Goal: Information Seeking & Learning: Find specific page/section

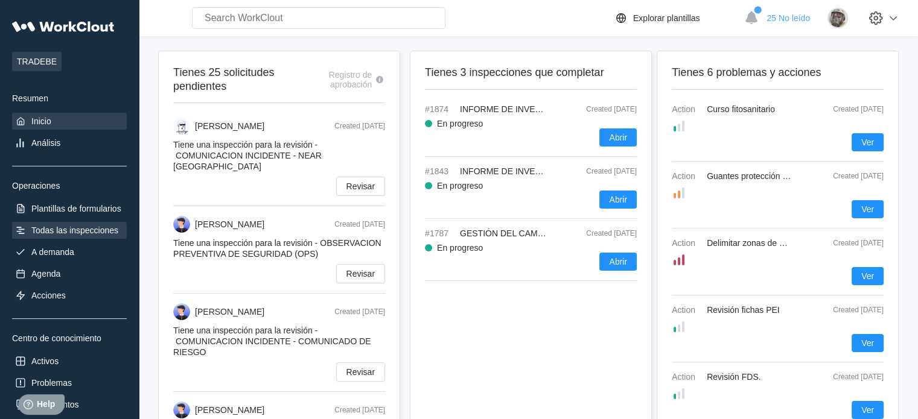
click at [80, 232] on div "Todas las inspecciones" at bounding box center [74, 231] width 87 height 10
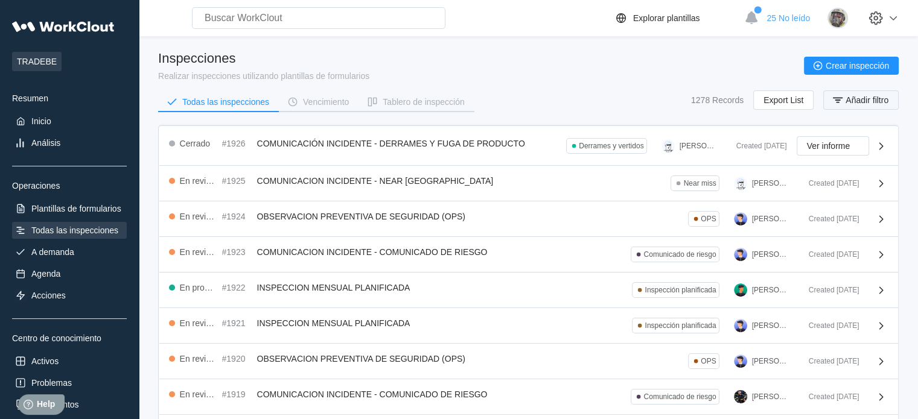
click at [858, 97] on span "Añadir filtro" at bounding box center [867, 100] width 43 height 8
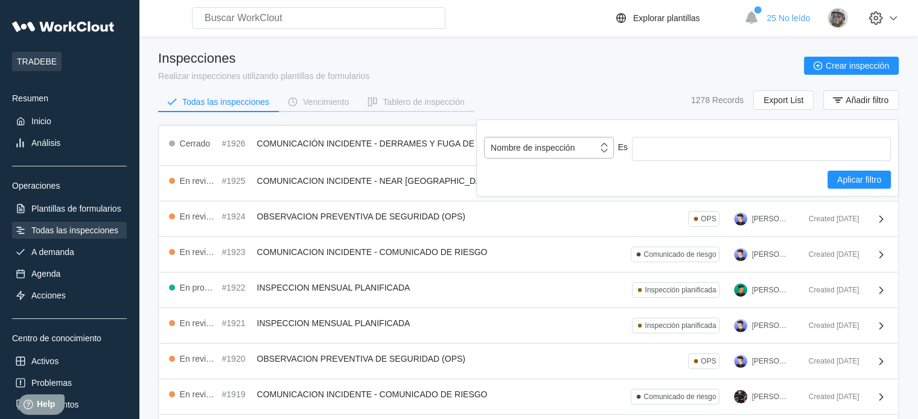
click at [570, 144] on div "Nombre de inspección" at bounding box center [533, 148] width 84 height 10
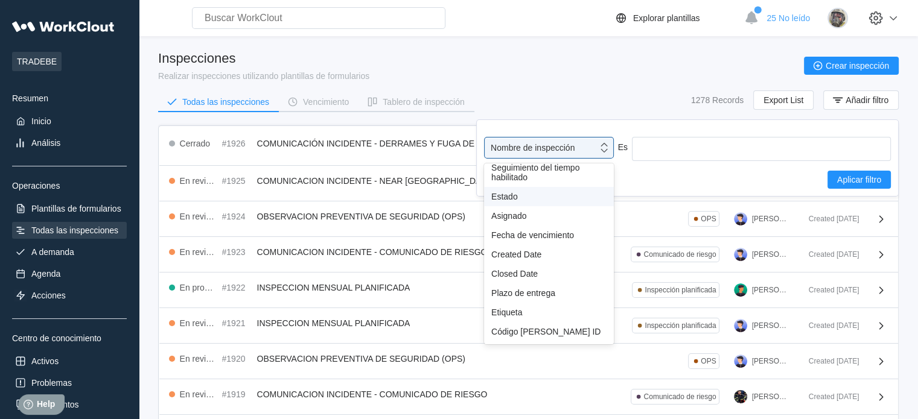
scroll to position [106, 0]
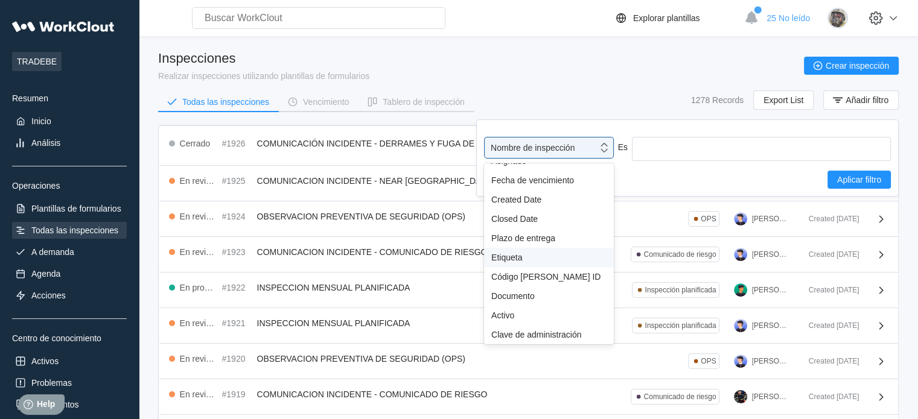
click at [512, 261] on div "Etiqueta" at bounding box center [549, 257] width 130 height 19
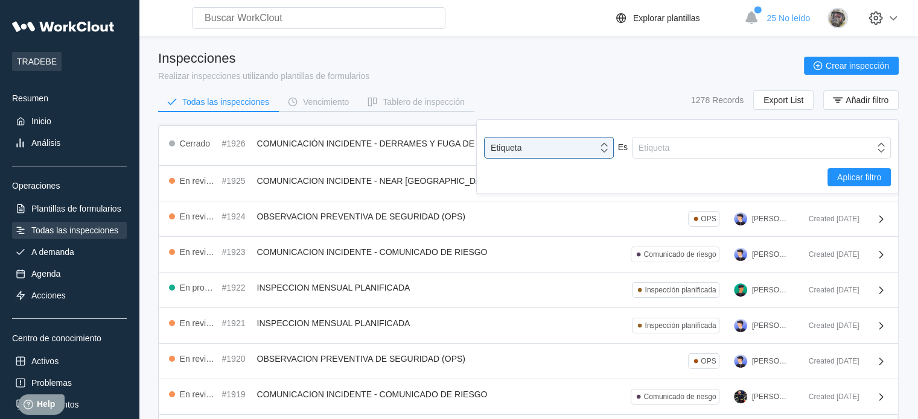
click at [706, 159] on div "option Etiqueta, selected. 0 results available. Select is focused ,type to refi…" at bounding box center [687, 161] width 407 height 49
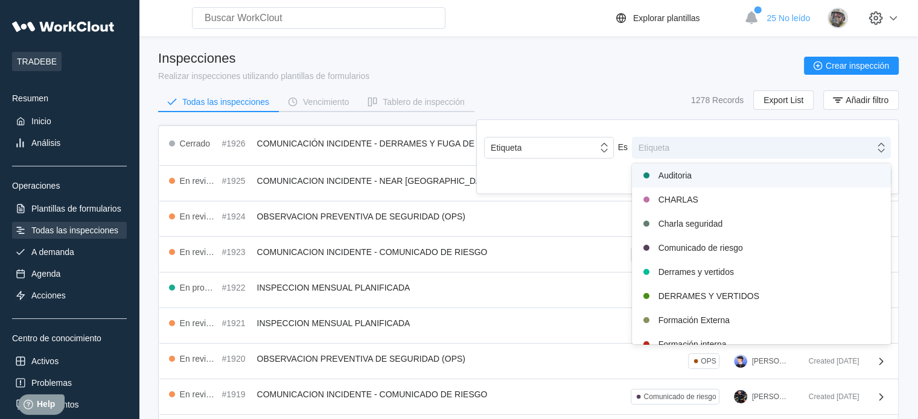
click at [706, 151] on div "Etiqueta" at bounding box center [754, 147] width 242 height 17
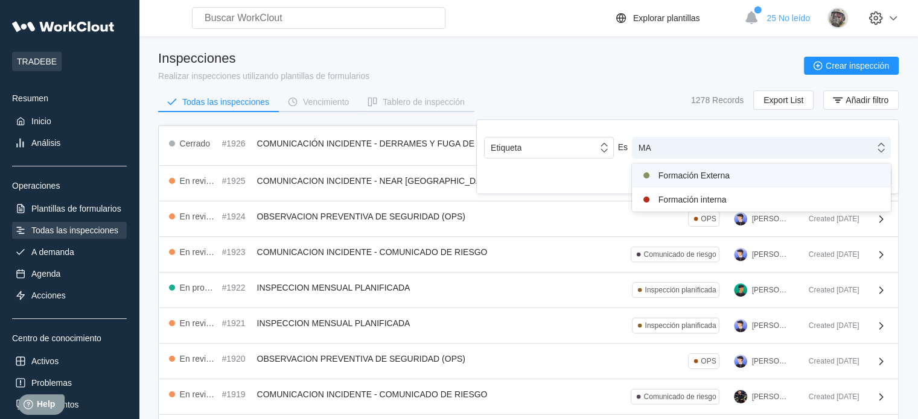
type input "M"
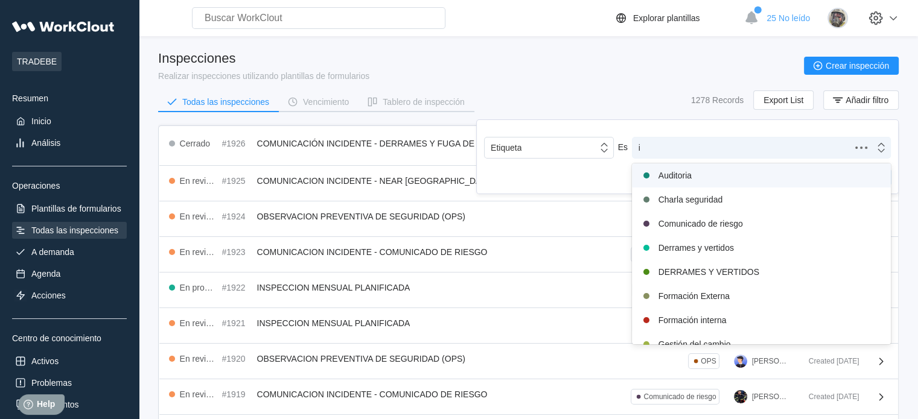
type input "in"
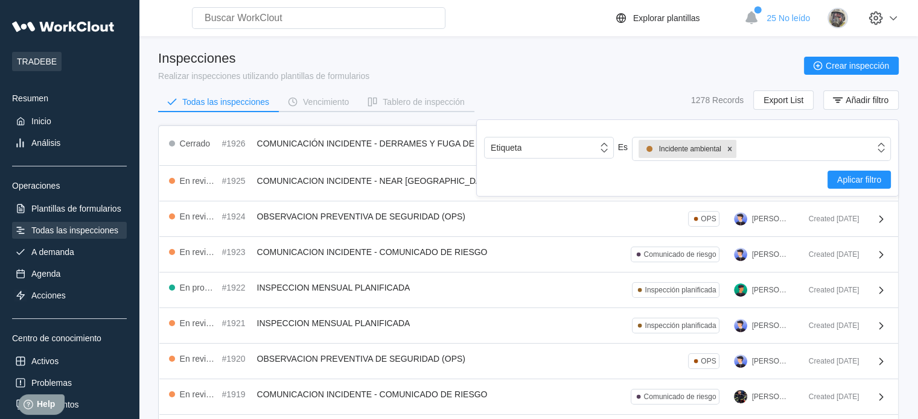
click at [857, 191] on div "Etiqueta Es Incidente ambiental Aplicar filtro" at bounding box center [687, 158] width 423 height 77
click at [862, 180] on span "Aplicar filtro" at bounding box center [859, 180] width 44 height 8
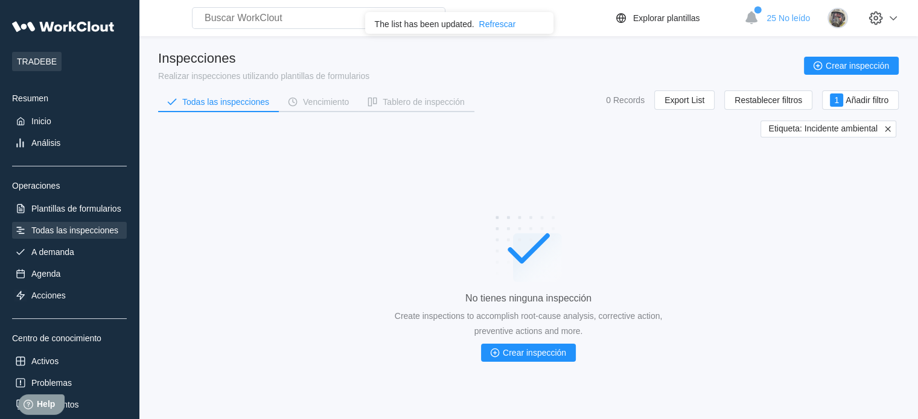
click at [890, 130] on icon at bounding box center [887, 129] width 11 height 11
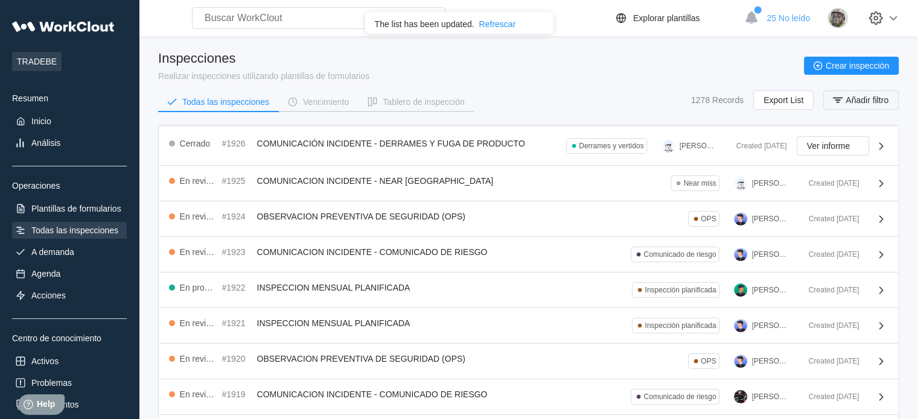
click at [848, 106] on button "Añadir filtro" at bounding box center [860, 100] width 75 height 19
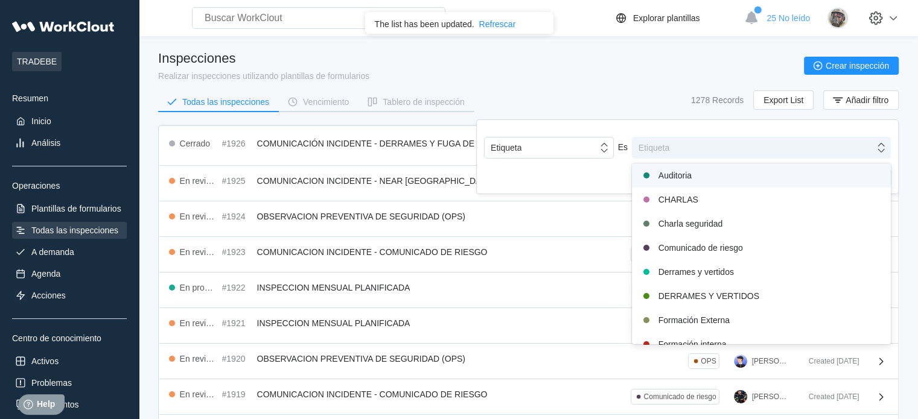
click at [657, 148] on div "Etiqueta" at bounding box center [654, 148] width 31 height 10
type input "1"
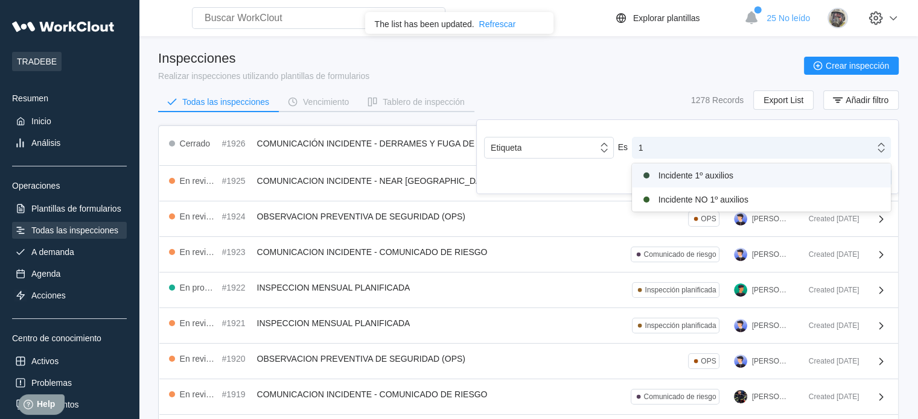
click at [688, 177] on div "Incidente 1º auxilios" at bounding box center [761, 175] width 244 height 14
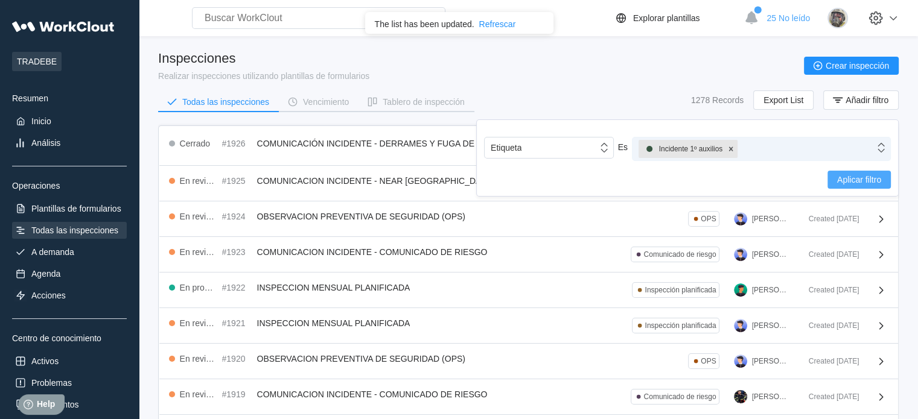
click at [847, 176] on span "Aplicar filtro" at bounding box center [859, 180] width 44 height 8
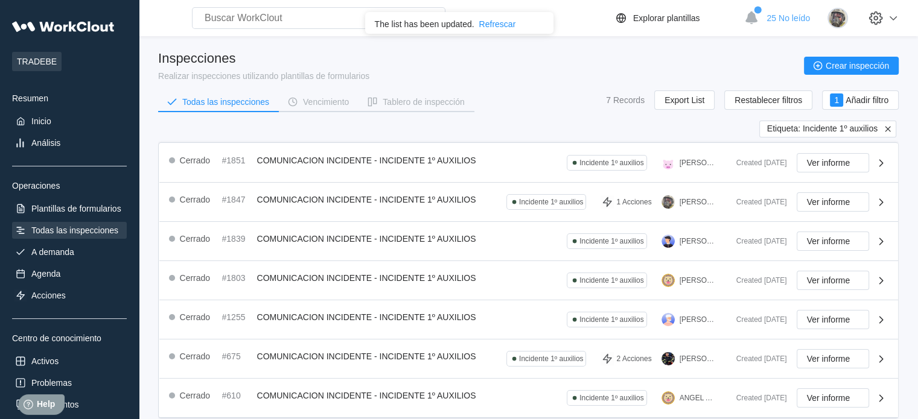
click at [886, 128] on icon at bounding box center [887, 129] width 11 height 11
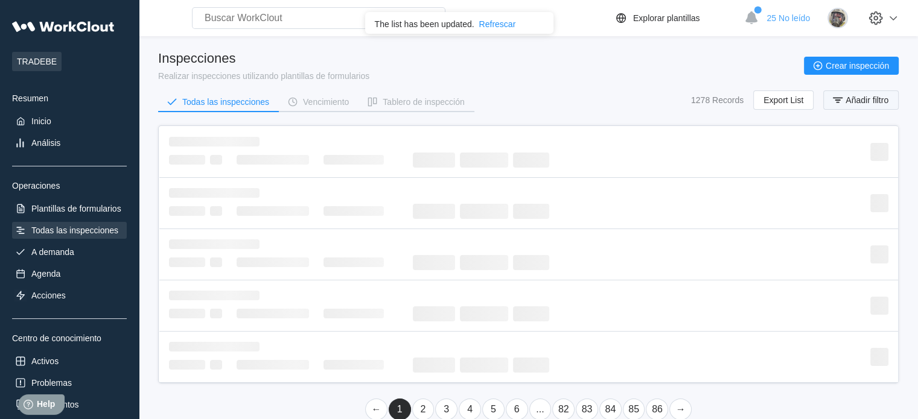
click at [868, 100] on span "Añadir filtro" at bounding box center [867, 100] width 43 height 8
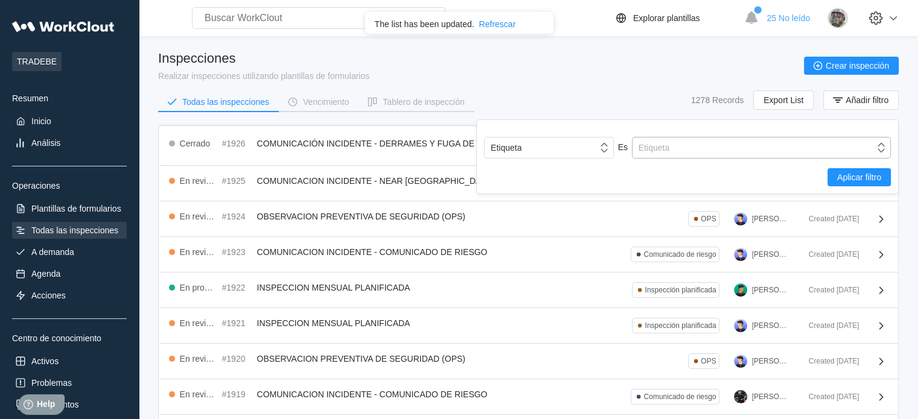
click at [744, 142] on div "Etiqueta" at bounding box center [754, 147] width 242 height 17
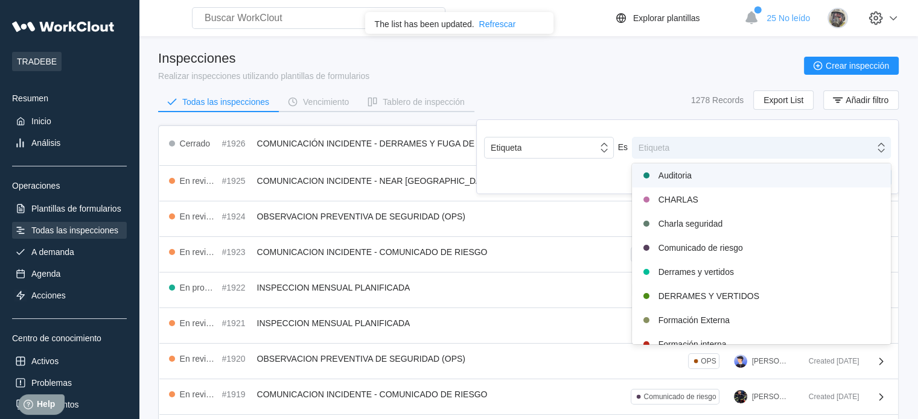
type input "o"
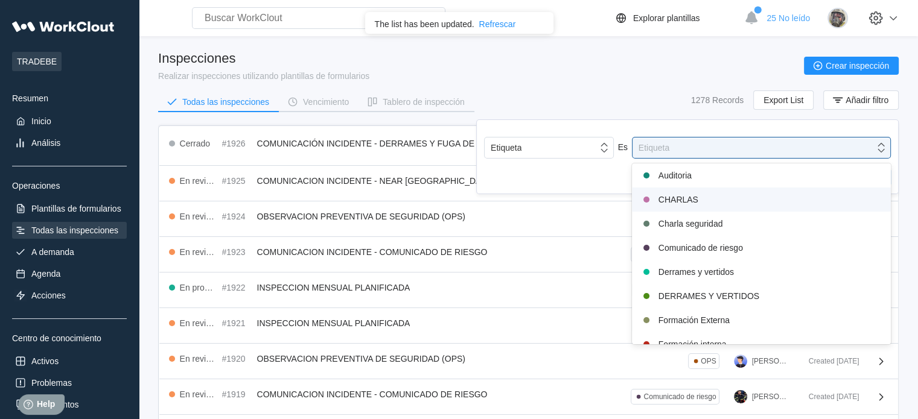
type input "1"
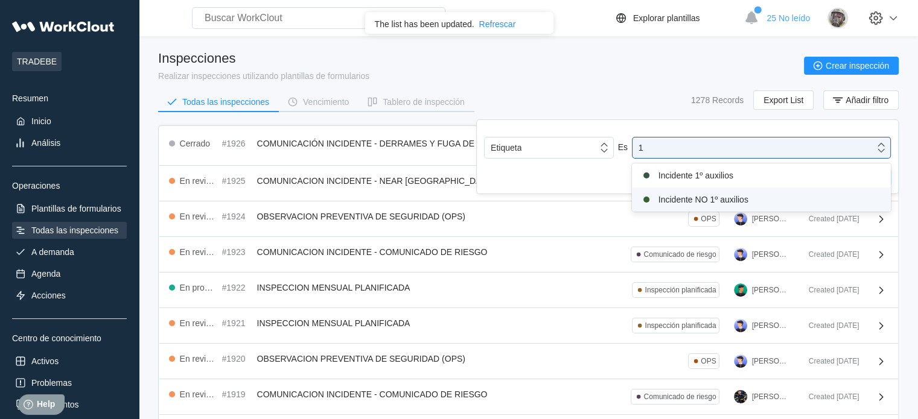
click at [723, 199] on div "Incidente NO 1º auxilios" at bounding box center [761, 200] width 244 height 14
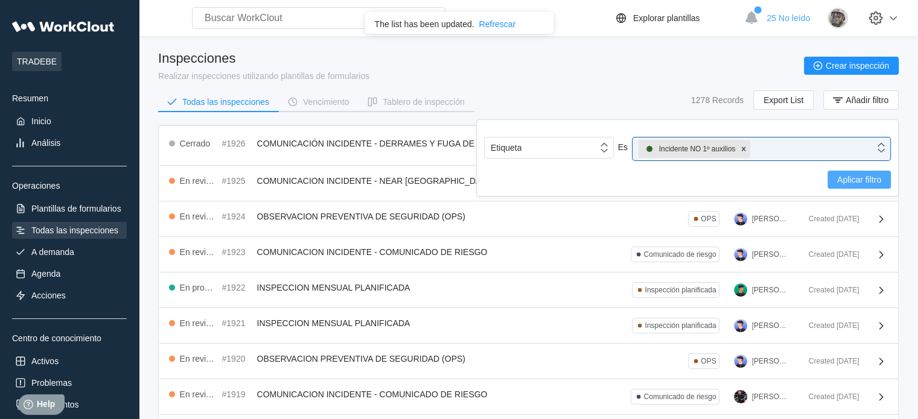
click at [852, 176] on span "Aplicar filtro" at bounding box center [859, 180] width 44 height 8
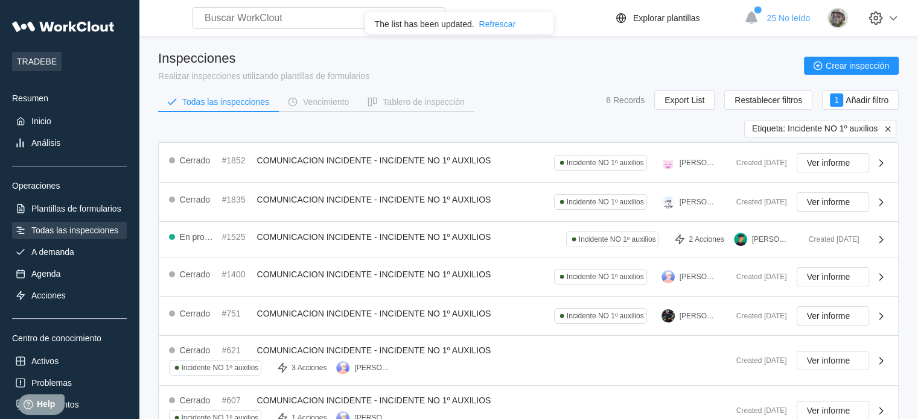
click at [888, 126] on icon at bounding box center [887, 129] width 11 height 11
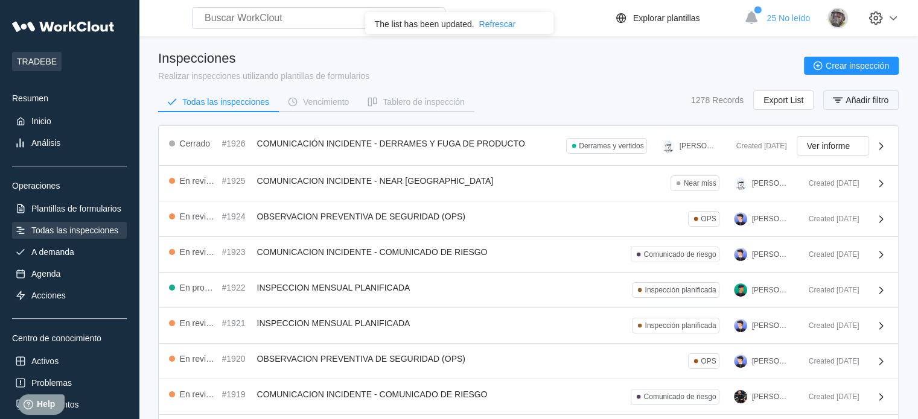
click at [866, 106] on button "Añadir filtro" at bounding box center [860, 100] width 75 height 19
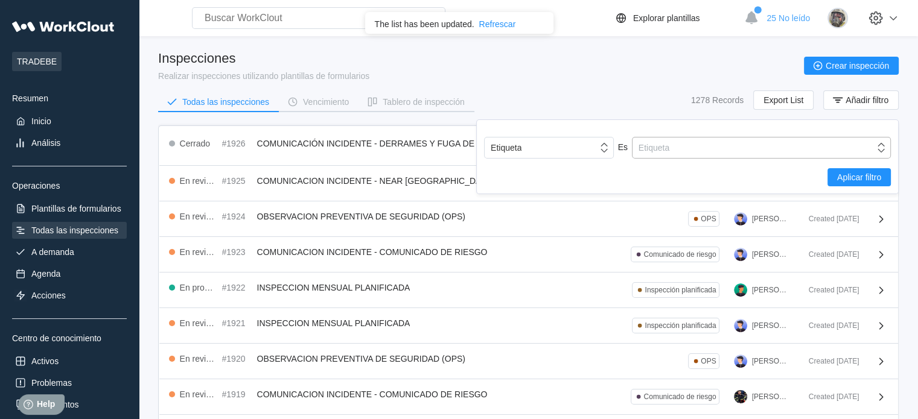
click at [724, 145] on div "Etiqueta" at bounding box center [754, 147] width 242 height 17
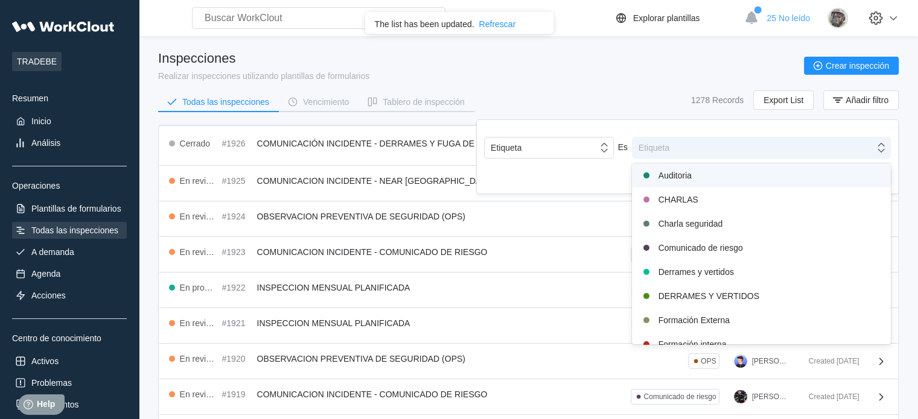
type input "d"
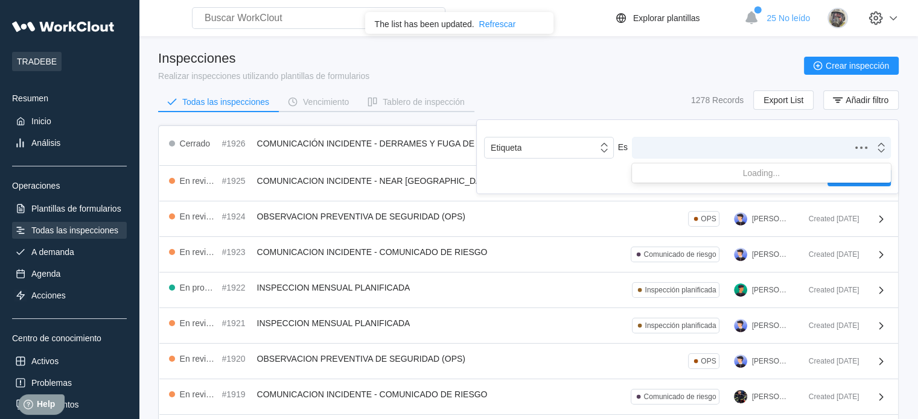
type input "v"
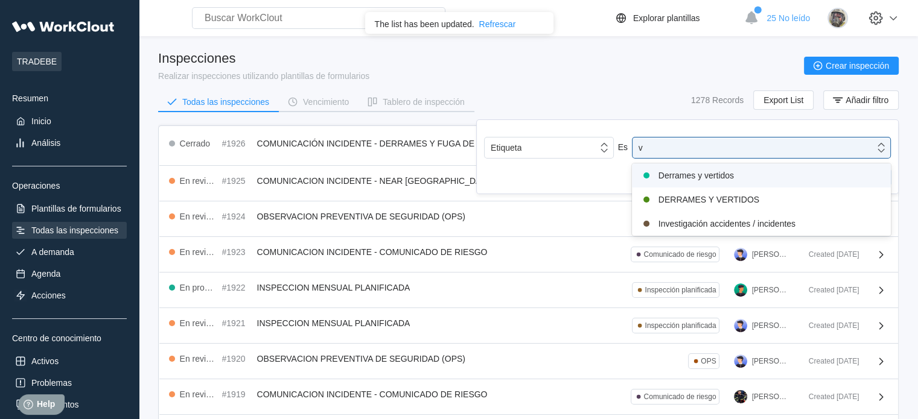
click at [718, 180] on div "Derrames y vertidos" at bounding box center [761, 175] width 244 height 14
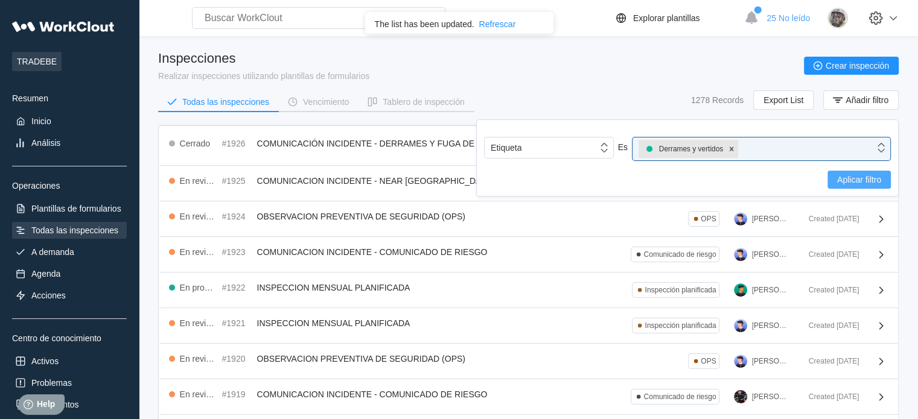
click at [837, 176] on span "Aplicar filtro" at bounding box center [859, 180] width 44 height 8
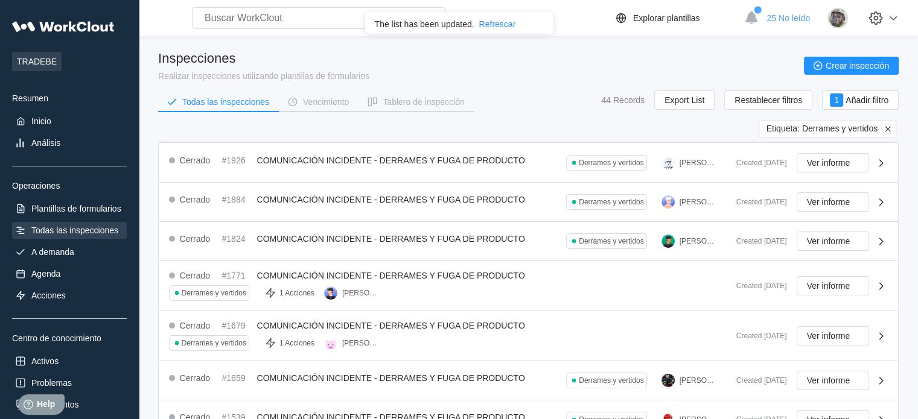
click at [886, 130] on icon at bounding box center [887, 129] width 11 height 11
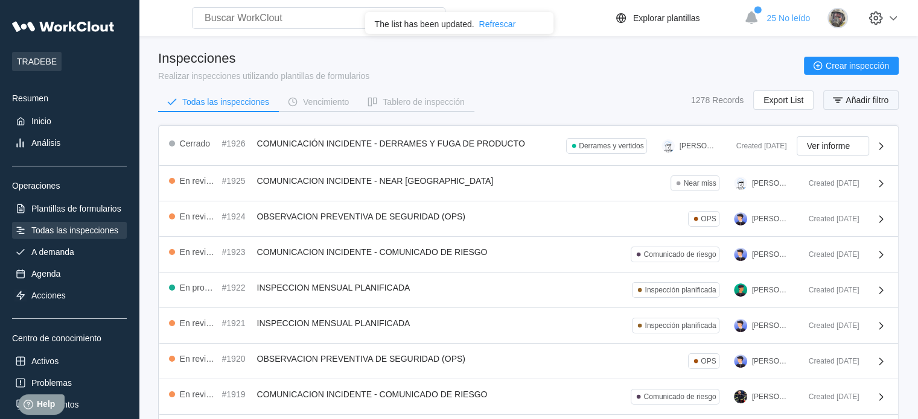
click at [870, 99] on span "Añadir filtro" at bounding box center [867, 100] width 43 height 8
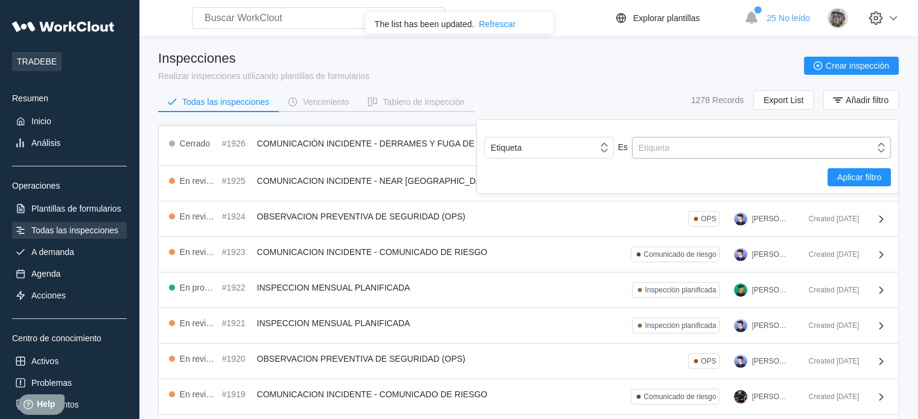
click at [675, 147] on div "Etiqueta" at bounding box center [754, 147] width 242 height 17
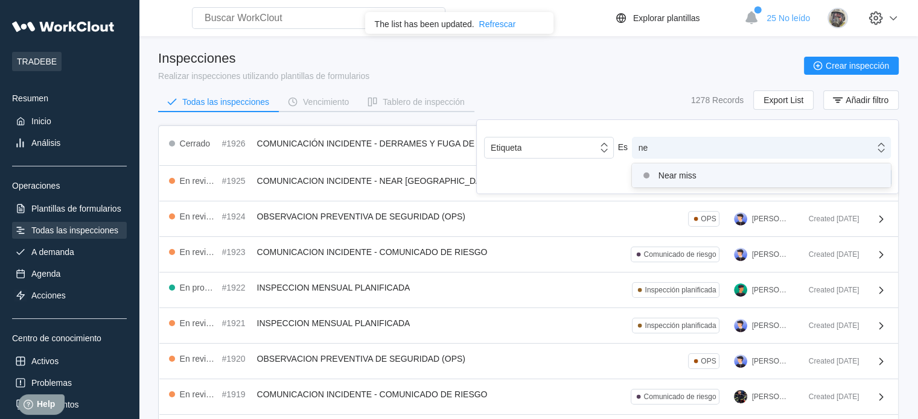
type input "nea"
click at [678, 178] on div "Near miss" at bounding box center [761, 175] width 244 height 14
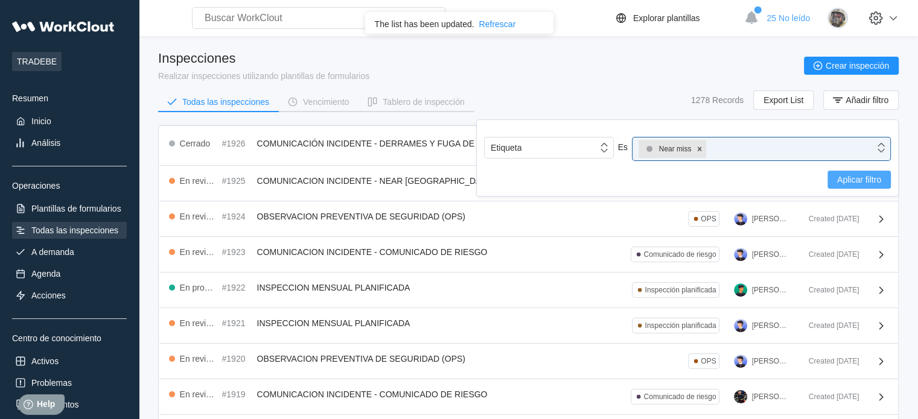
click at [868, 177] on span "Aplicar filtro" at bounding box center [859, 180] width 44 height 8
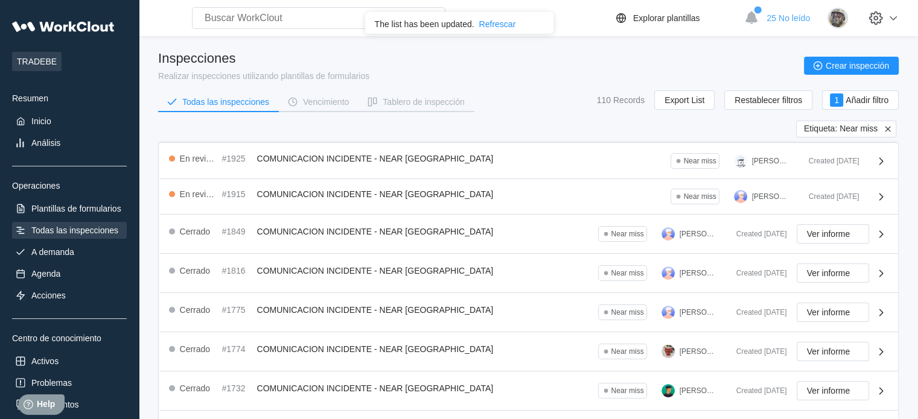
click at [888, 130] on icon at bounding box center [887, 128] width 5 height 5
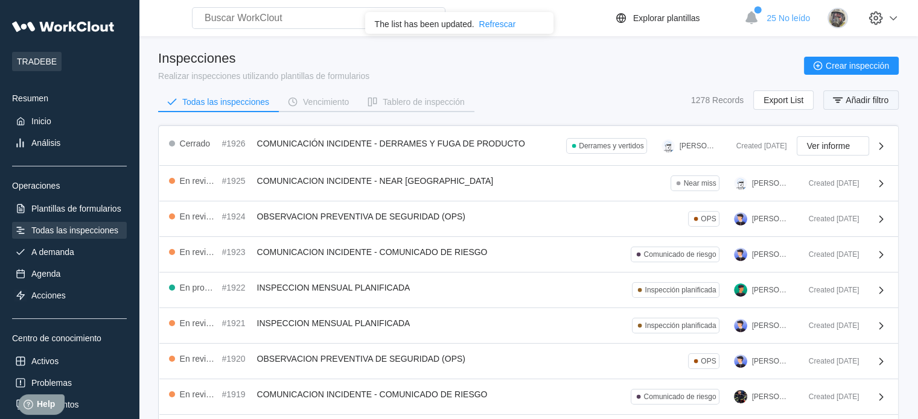
click at [886, 108] on button "Añadir filtro" at bounding box center [860, 100] width 75 height 19
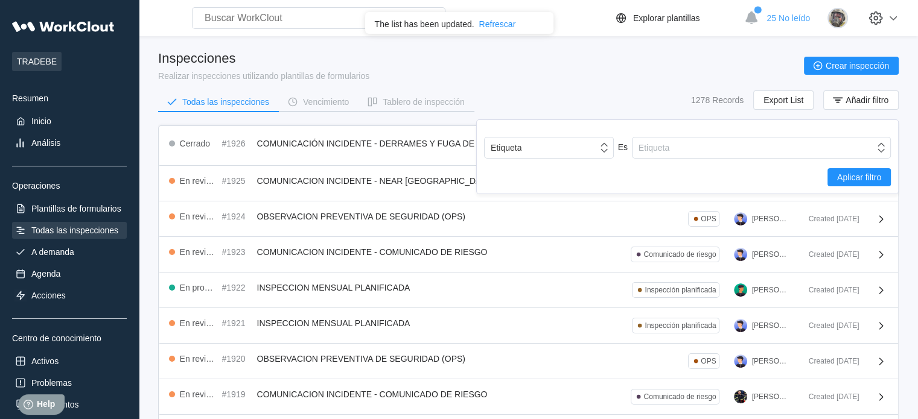
click at [776, 134] on div "Etiqueta Es Etiqueta Aplicar filtro" at bounding box center [687, 157] width 423 height 75
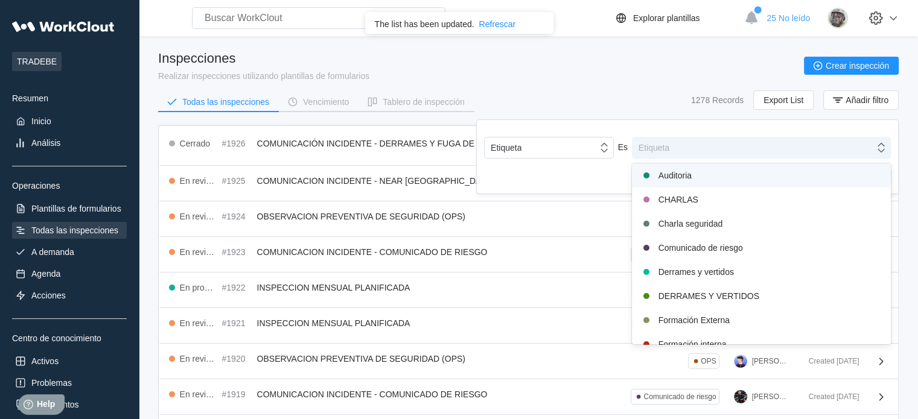
click at [771, 142] on div "Etiqueta" at bounding box center [754, 147] width 242 height 17
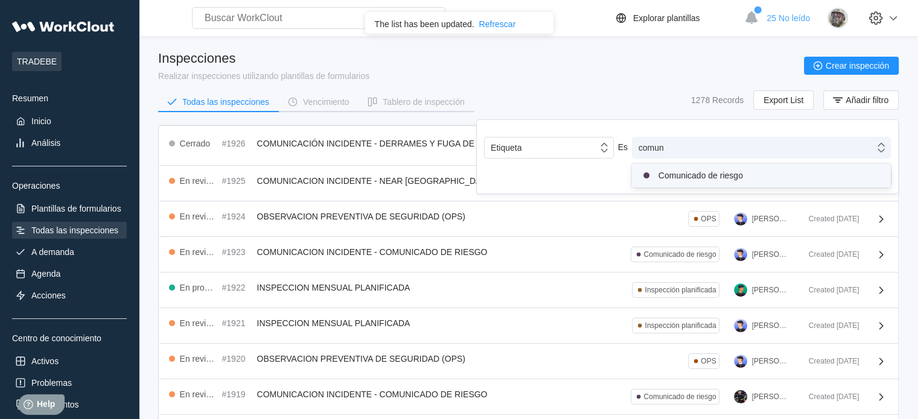
type input "comuni"
click at [738, 177] on div "Comunicado de riesgo" at bounding box center [761, 175] width 244 height 14
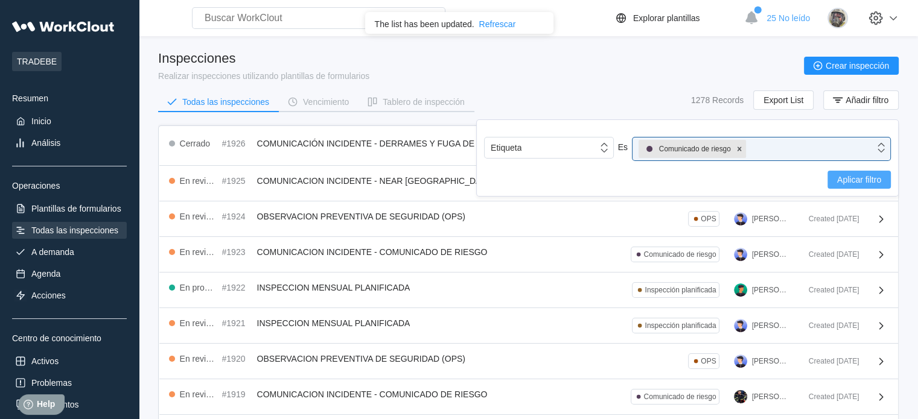
click at [852, 176] on span "Aplicar filtro" at bounding box center [859, 180] width 44 height 8
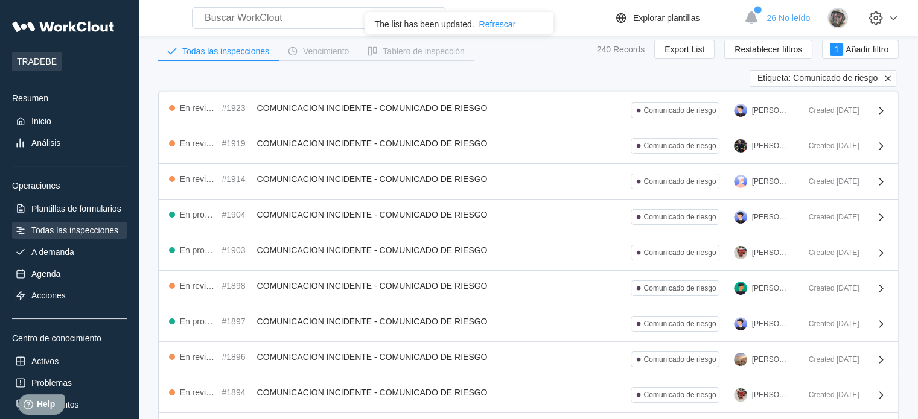
scroll to position [0, 0]
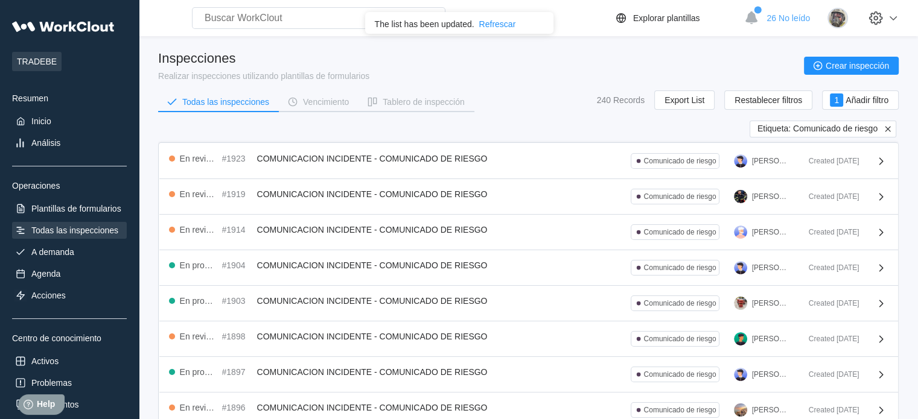
click at [888, 129] on icon at bounding box center [887, 129] width 11 height 11
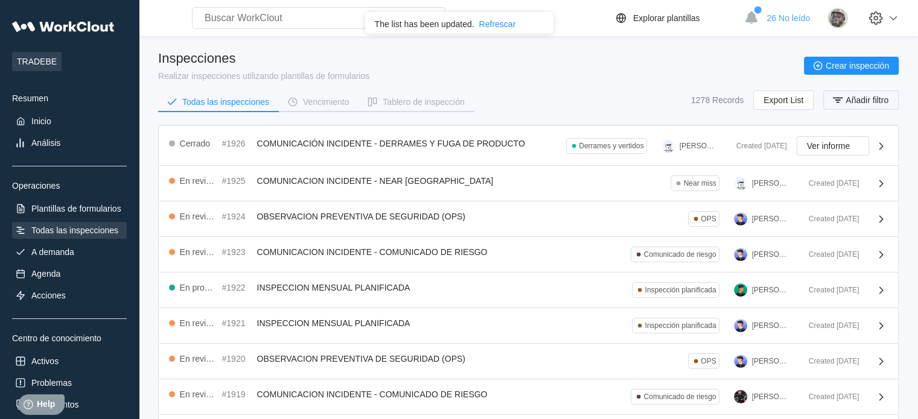
click at [859, 101] on span "Añadir filtro" at bounding box center [867, 100] width 43 height 8
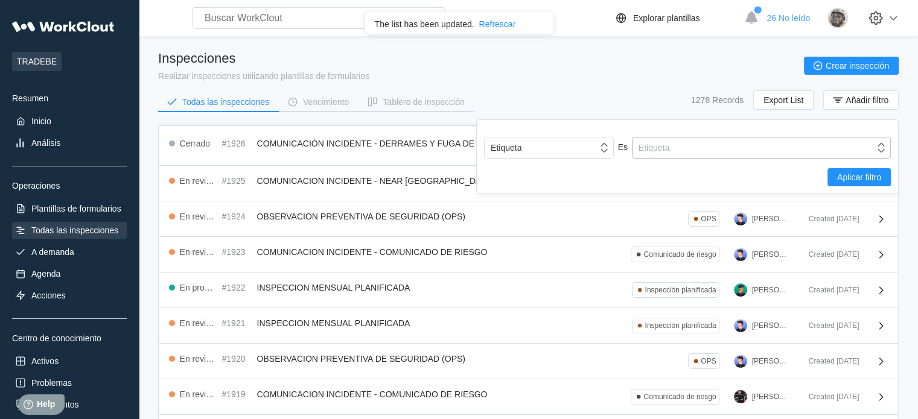
click at [751, 153] on div "Etiqueta" at bounding box center [754, 147] width 242 height 17
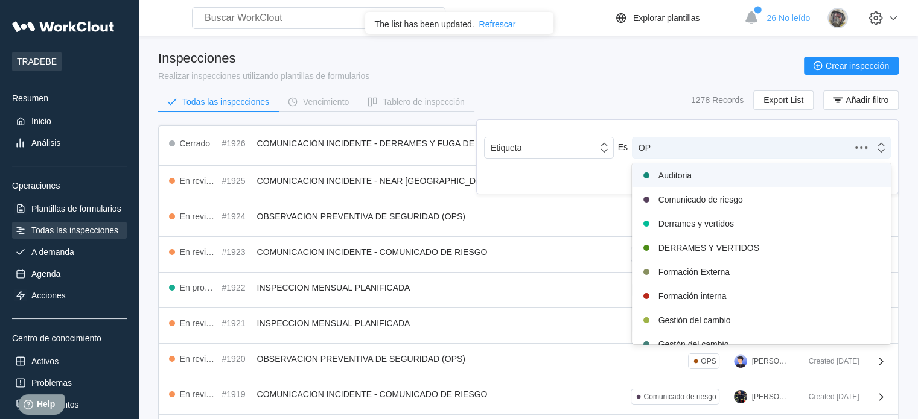
type input "OPS"
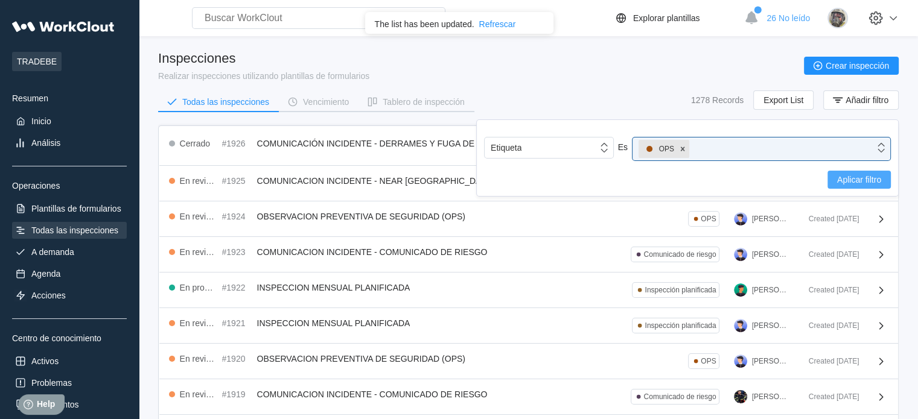
click at [865, 178] on span "Aplicar filtro" at bounding box center [859, 180] width 44 height 8
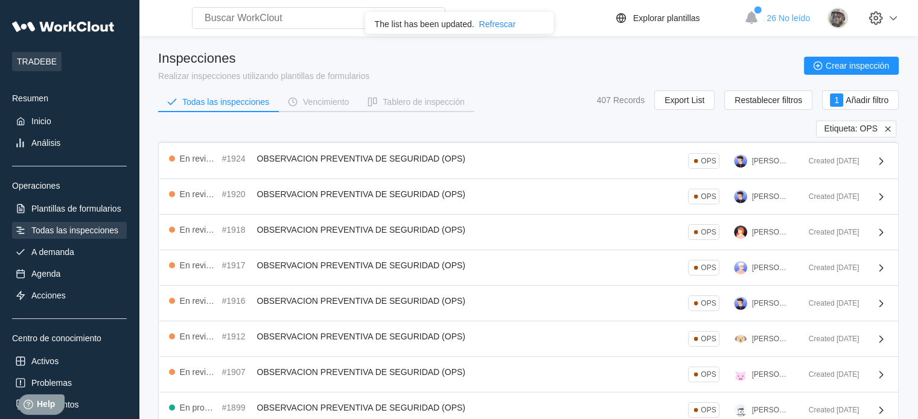
click at [884, 130] on icon at bounding box center [887, 129] width 11 height 11
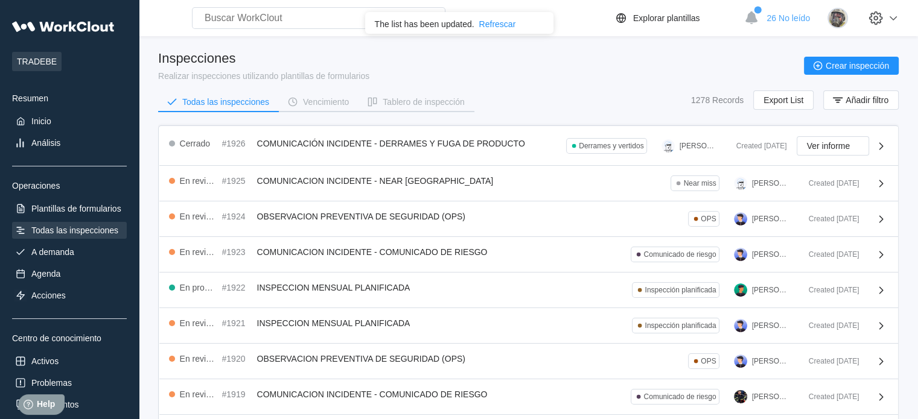
click at [881, 110] on div "1278 Records Export List Añadir filtro" at bounding box center [795, 100] width 208 height 19
click at [881, 108] on button "Añadir filtro" at bounding box center [860, 100] width 75 height 19
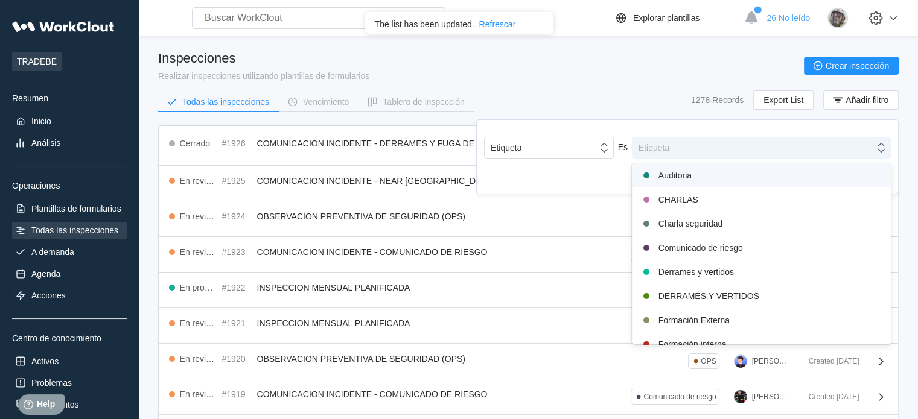
click at [725, 143] on div "Etiqueta" at bounding box center [754, 147] width 242 height 17
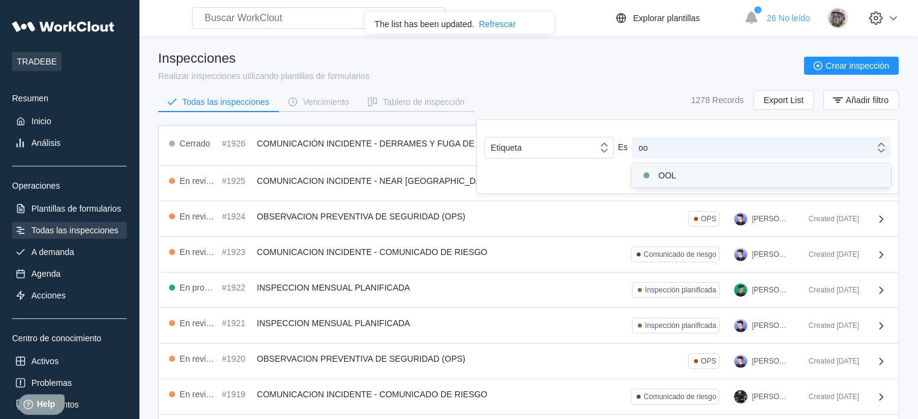
type input "ool"
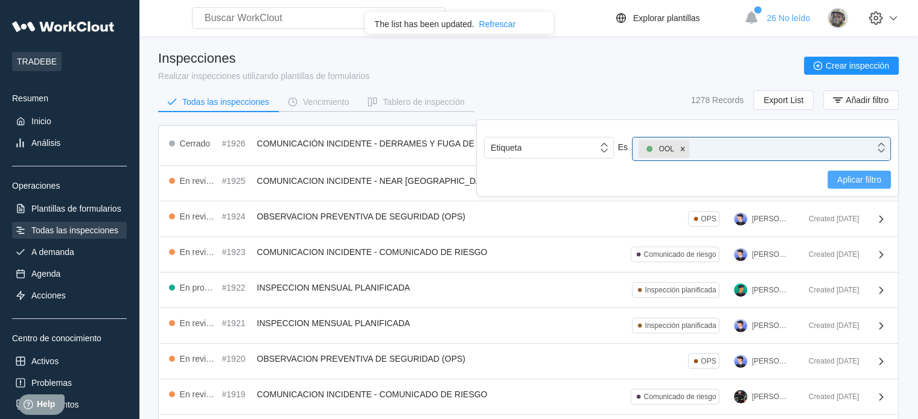
click at [852, 179] on span "Aplicar filtro" at bounding box center [859, 180] width 44 height 8
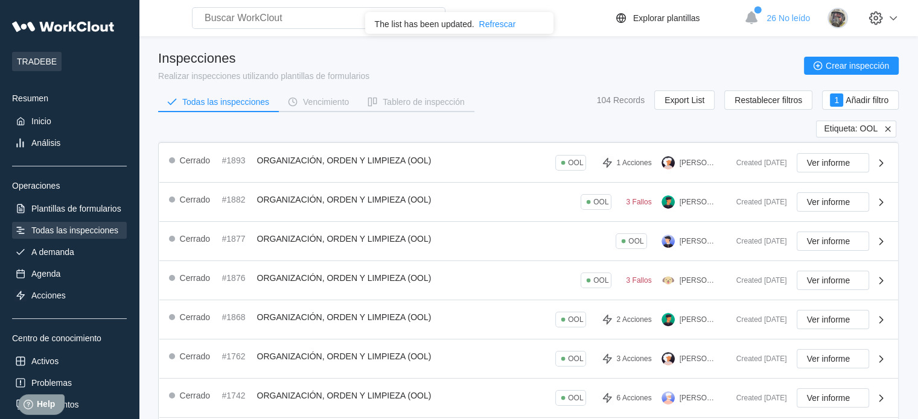
click at [888, 130] on icon at bounding box center [887, 129] width 11 height 11
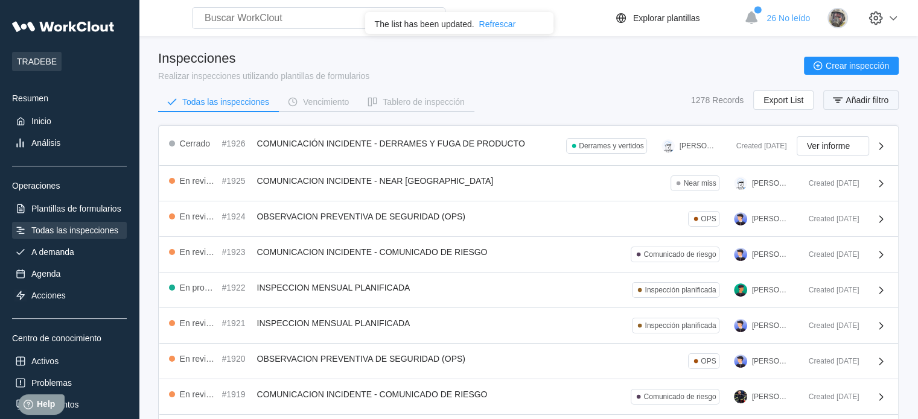
click at [864, 98] on span "Añadir filtro" at bounding box center [867, 100] width 43 height 8
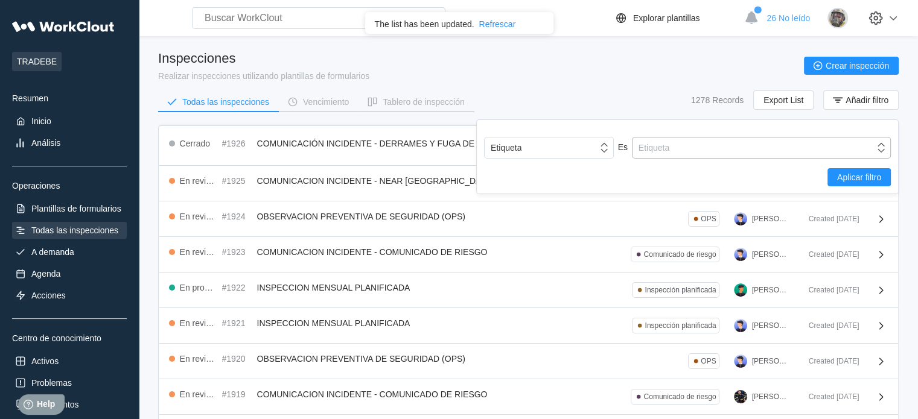
click at [671, 142] on div "Etiqueta" at bounding box center [754, 147] width 242 height 17
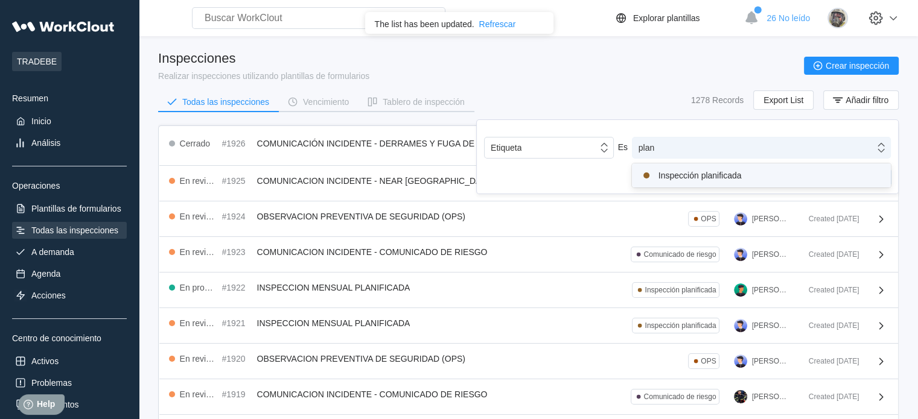
type input "plani"
click at [681, 174] on div "Inspección planificada" at bounding box center [761, 175] width 244 height 14
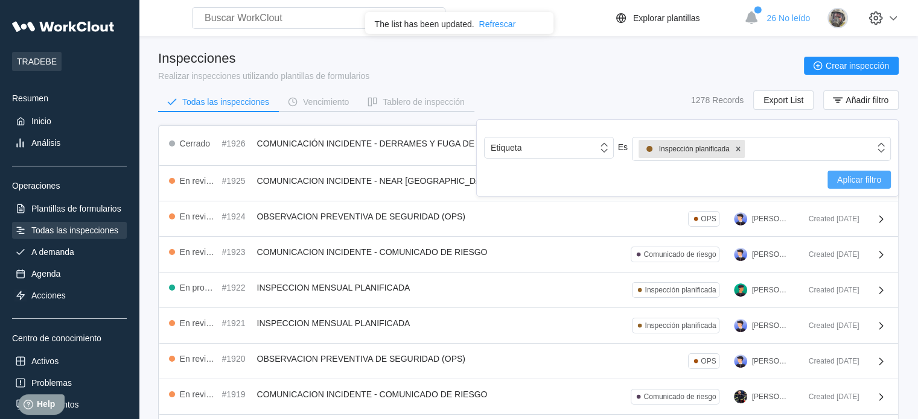
click at [852, 173] on button "Aplicar filtro" at bounding box center [859, 180] width 63 height 18
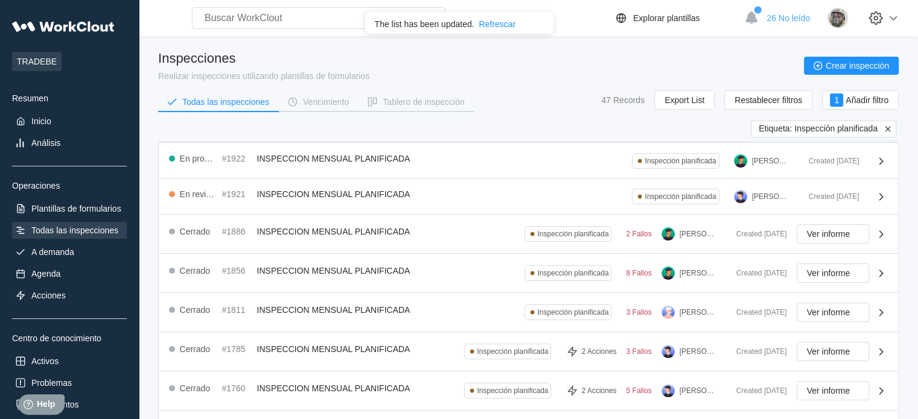
click at [888, 130] on icon at bounding box center [887, 129] width 11 height 11
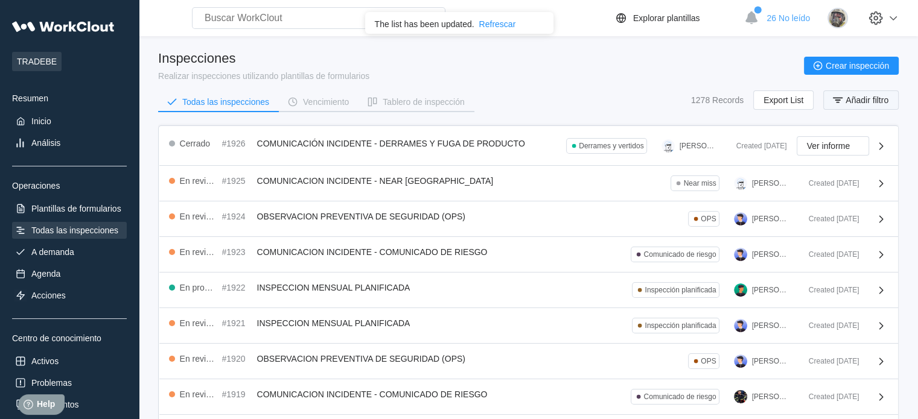
click at [867, 104] on span "Añadir filtro" at bounding box center [867, 100] width 43 height 8
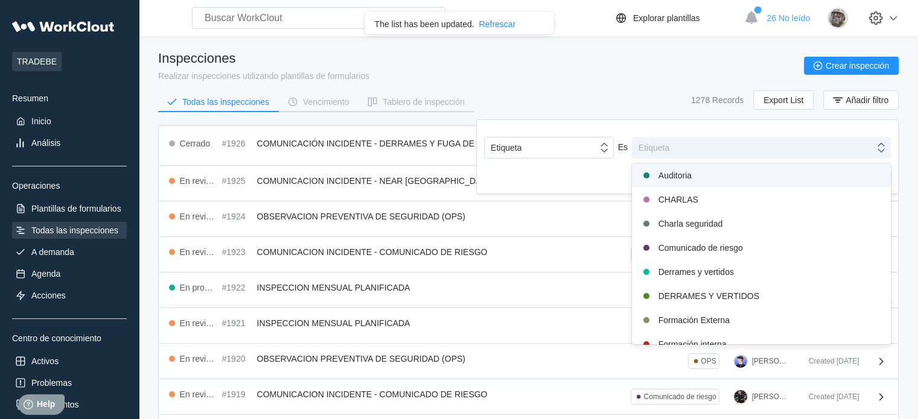
click at [686, 147] on div "Etiqueta" at bounding box center [754, 147] width 242 height 17
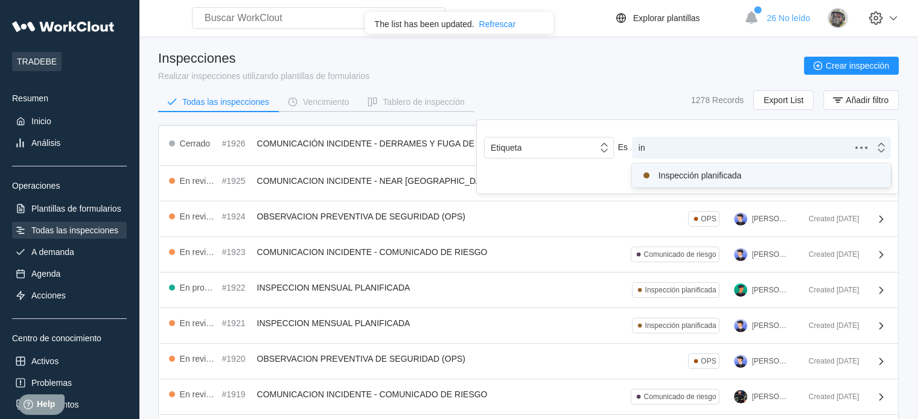
type input "i"
type input "q"
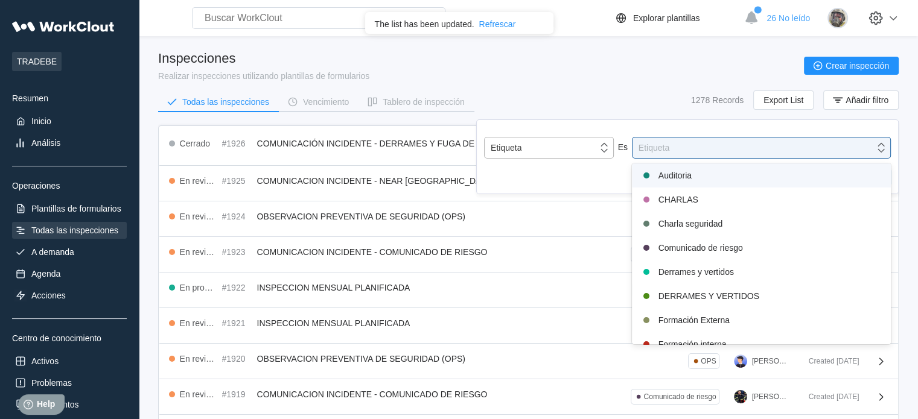
click at [589, 147] on div "Etiqueta" at bounding box center [541, 147] width 113 height 17
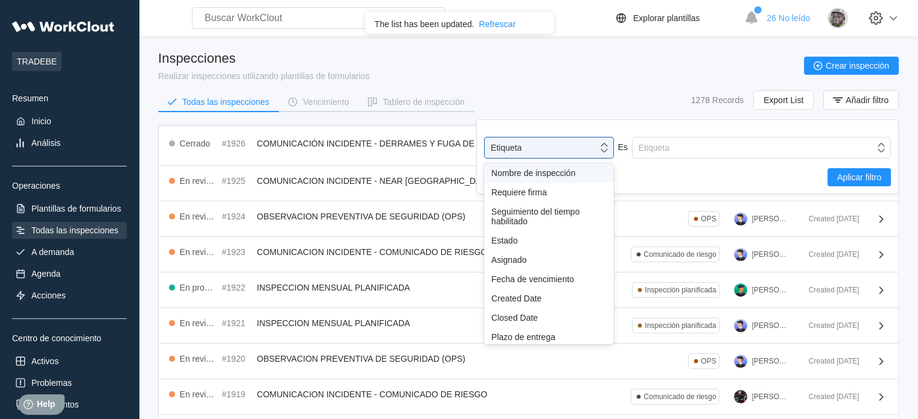
click at [572, 179] on div "Nombre de inspección" at bounding box center [549, 173] width 130 height 19
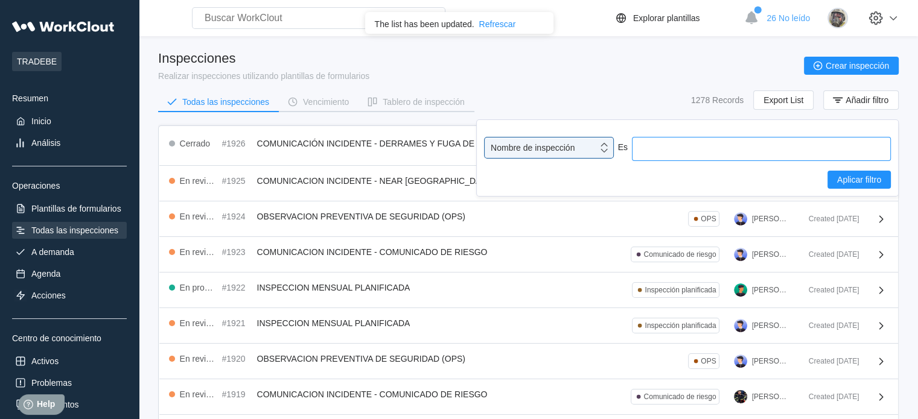
click at [657, 142] on input "text" at bounding box center [761, 149] width 259 height 24
type input "instalaciones"
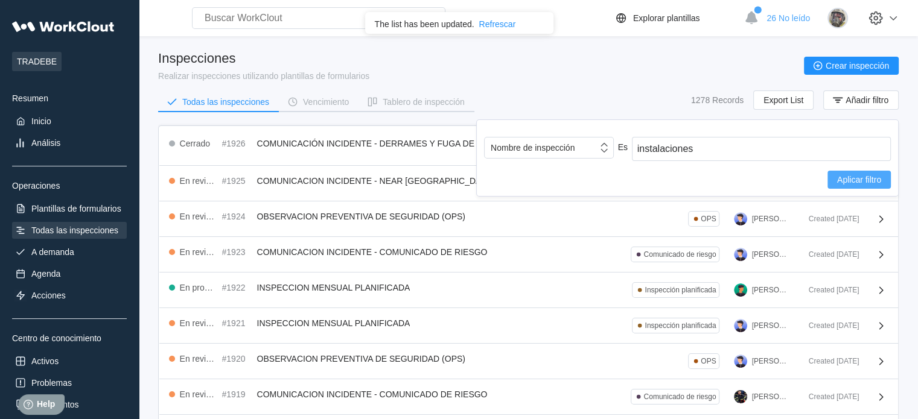
click at [857, 176] on span "Aplicar filtro" at bounding box center [859, 180] width 44 height 8
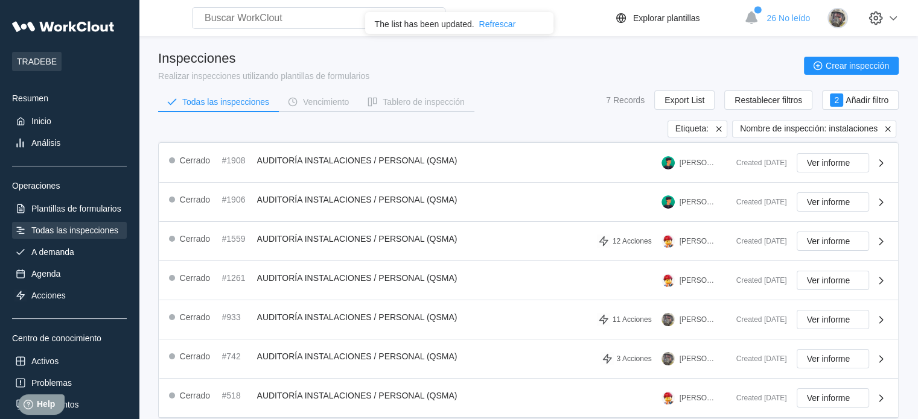
click at [886, 132] on icon at bounding box center [887, 129] width 11 height 11
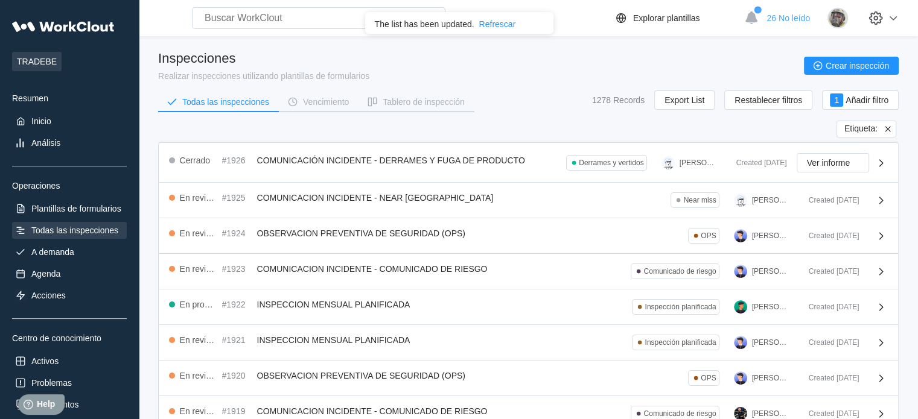
click at [890, 127] on icon at bounding box center [887, 128] width 5 height 5
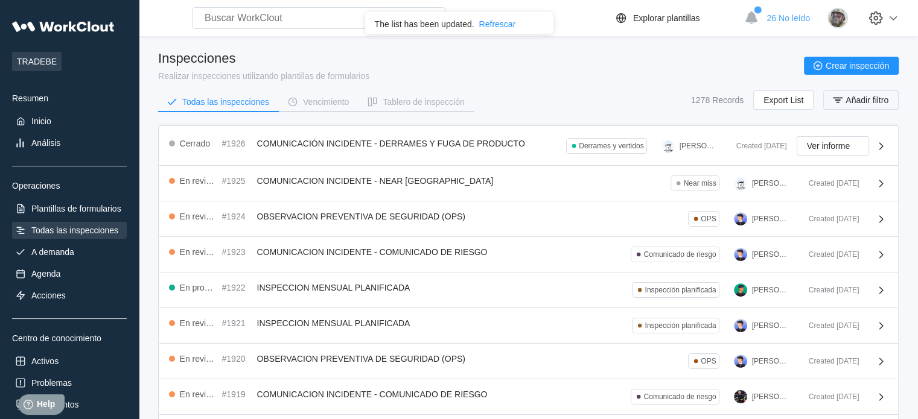
click at [874, 100] on span "Añadir filtro" at bounding box center [867, 100] width 43 height 8
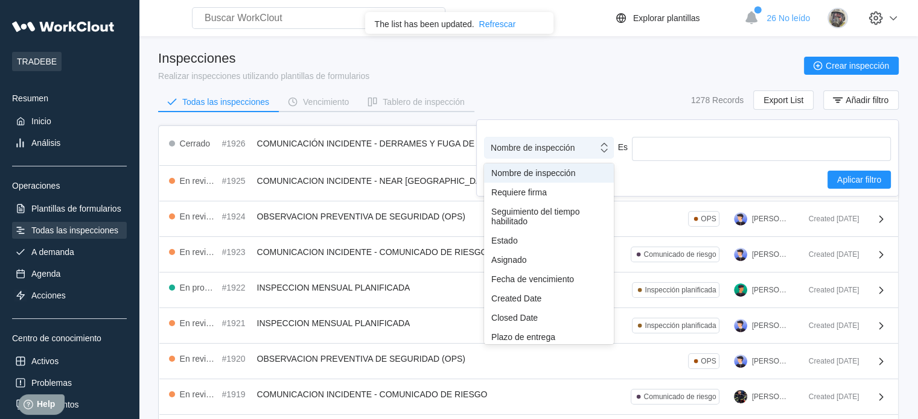
click at [556, 153] on div "Nombre de inspección" at bounding box center [541, 147] width 113 height 17
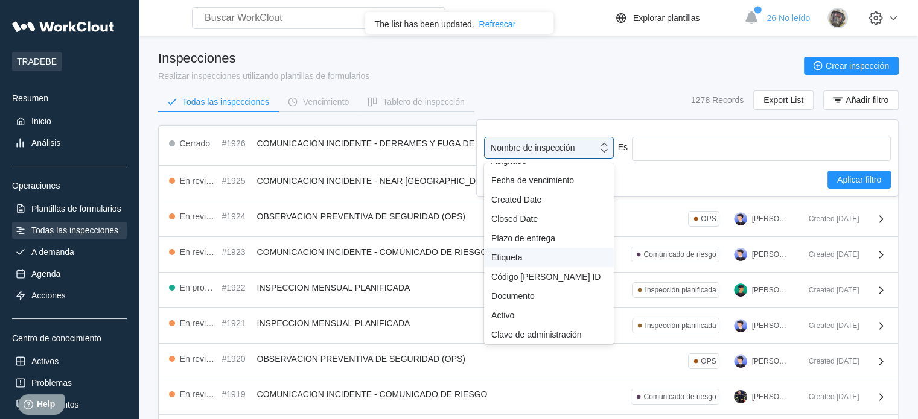
click at [542, 253] on div "Etiqueta" at bounding box center [548, 258] width 115 height 10
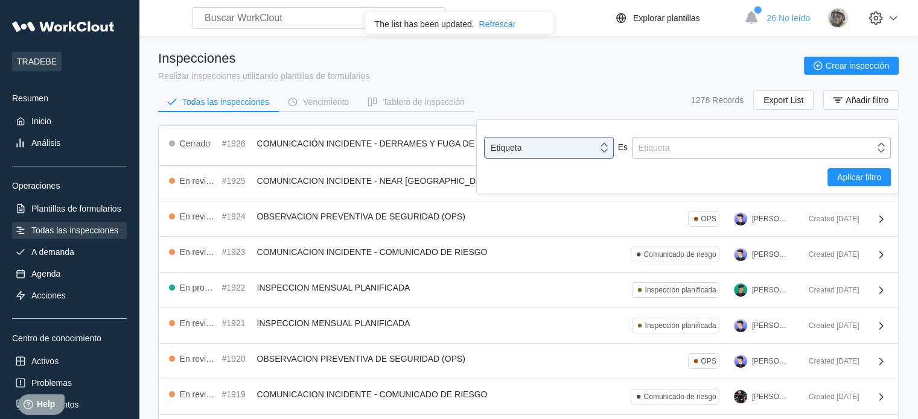
click at [679, 141] on div "Etiqueta" at bounding box center [754, 147] width 242 height 17
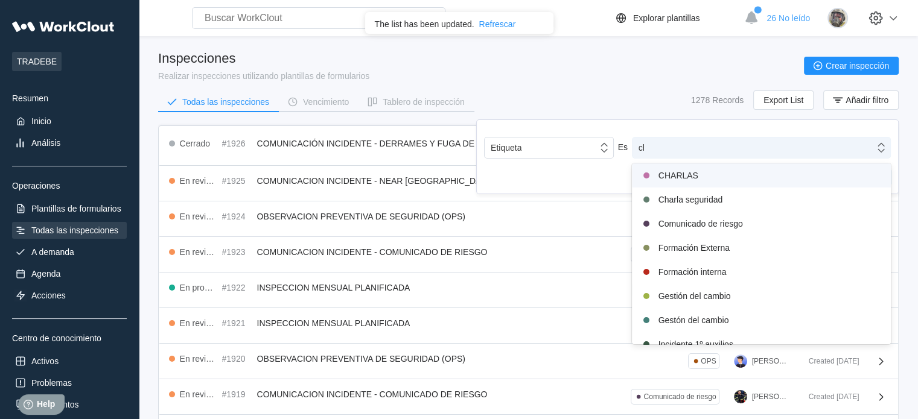
type input "cha"
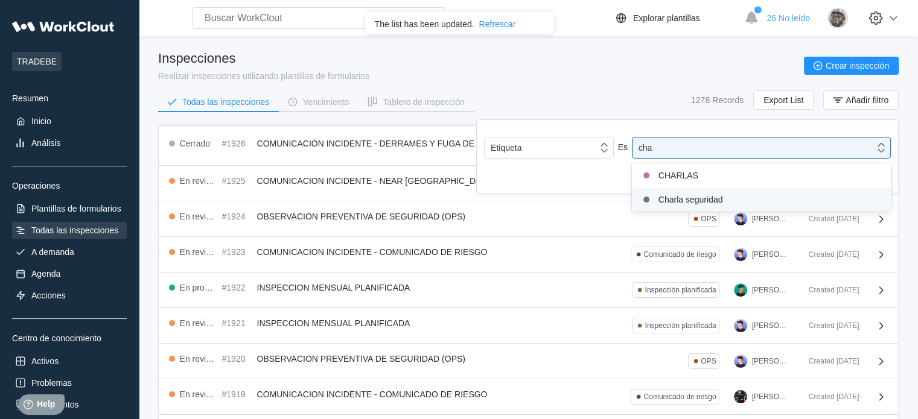
click at [703, 201] on div "Charla seguridad" at bounding box center [761, 200] width 244 height 14
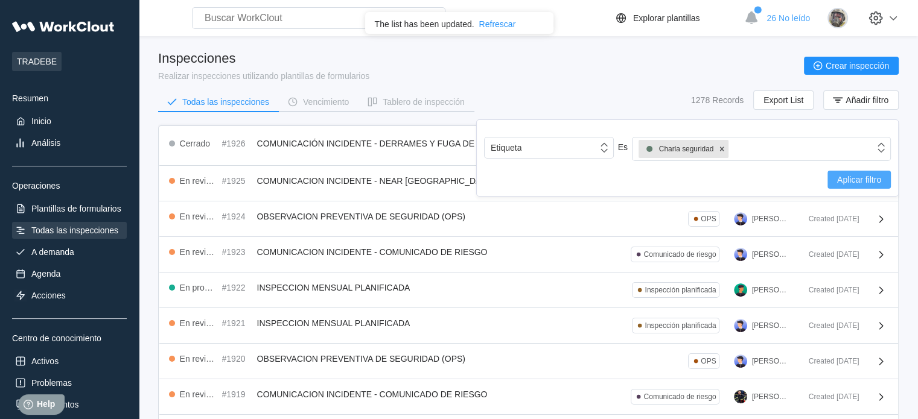
click at [859, 188] on button "Aplicar filtro" at bounding box center [859, 180] width 63 height 18
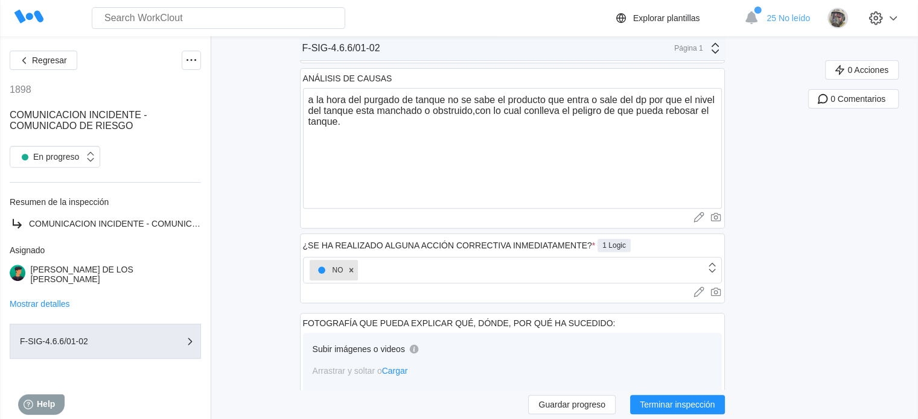
scroll to position [502, 0]
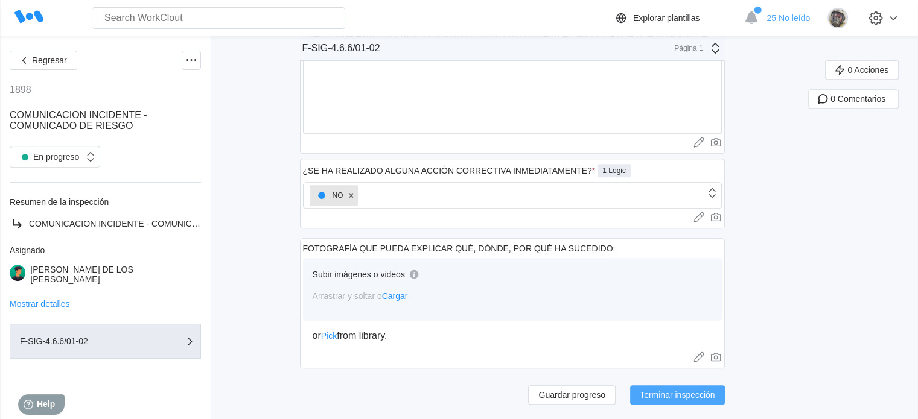
click at [705, 393] on span "Terminar inspección" at bounding box center [677, 395] width 75 height 8
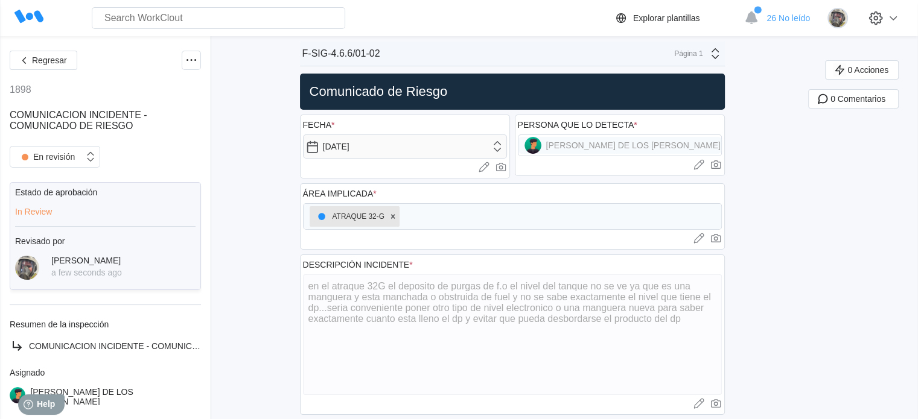
scroll to position [0, 0]
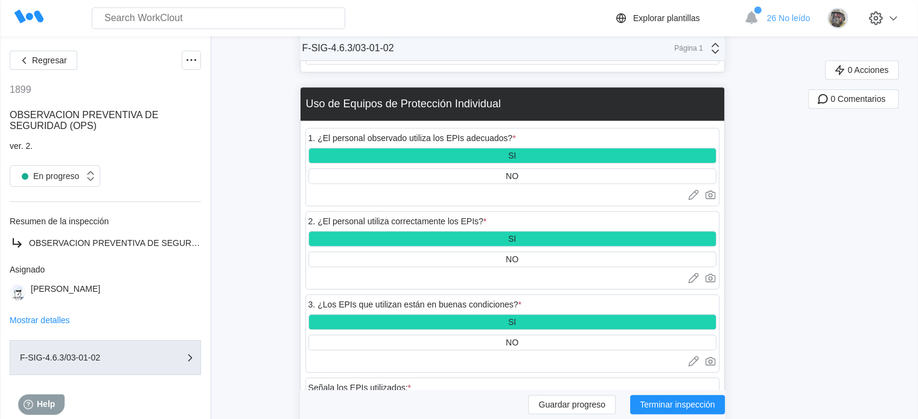
scroll to position [905, 0]
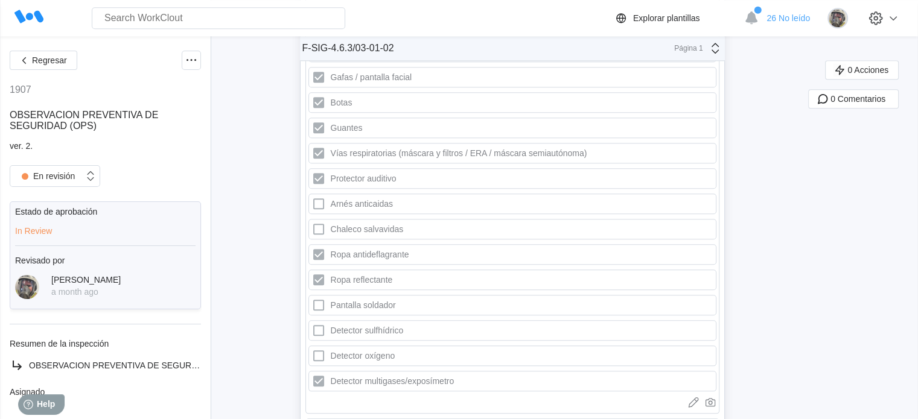
scroll to position [1268, 0]
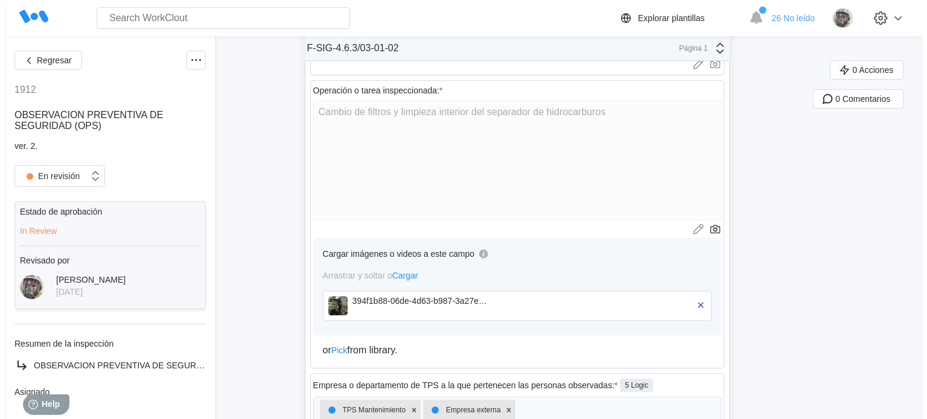
scroll to position [483, 0]
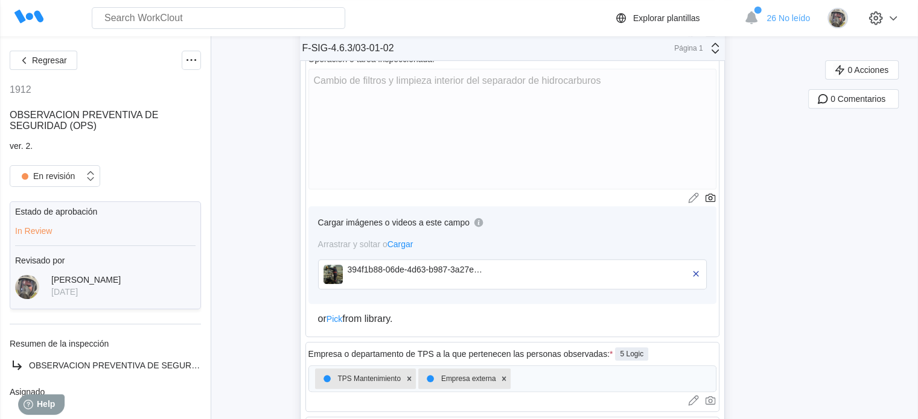
click at [333, 280] on img at bounding box center [333, 274] width 19 height 19
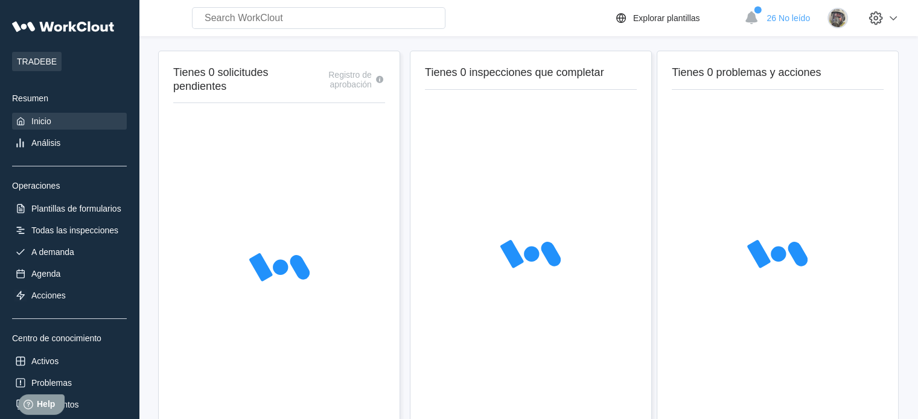
click at [231, 187] on div at bounding box center [279, 269] width 212 height 302
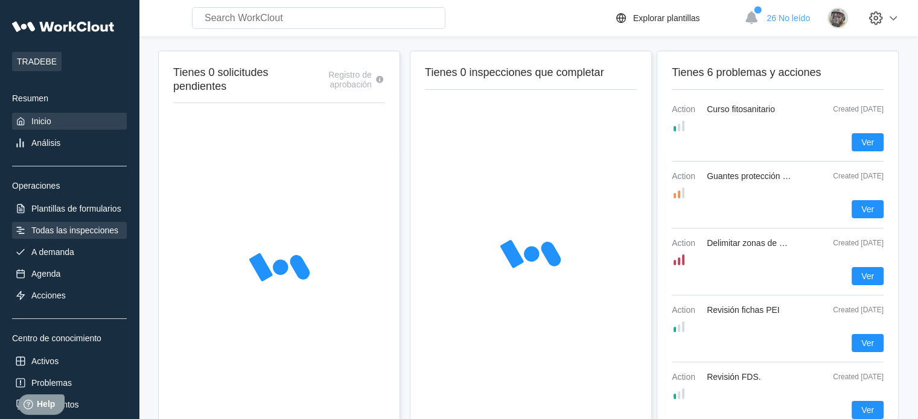
click at [76, 227] on div "Todas las inspecciones" at bounding box center [74, 231] width 87 height 10
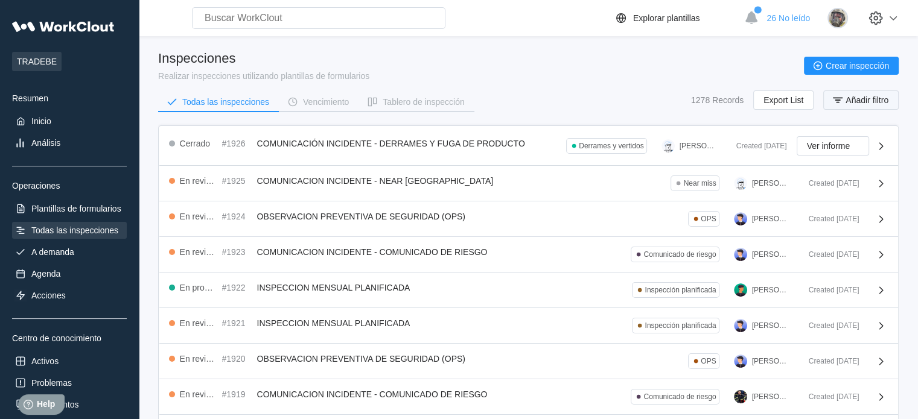
click at [849, 103] on span "Añadir filtro" at bounding box center [867, 100] width 43 height 8
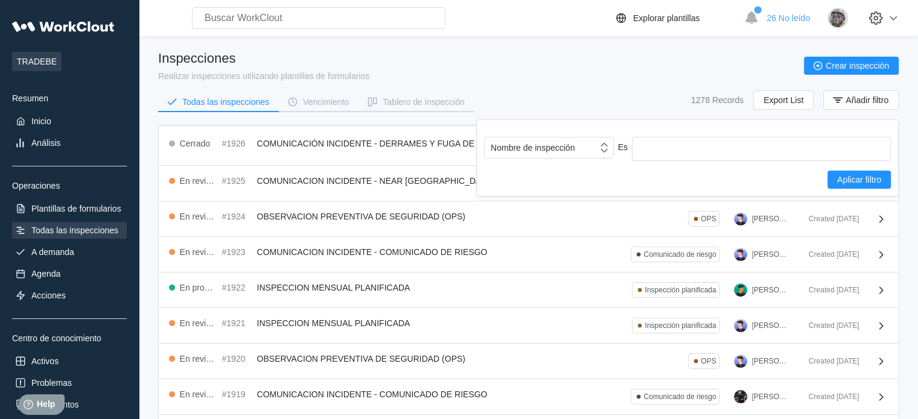
drag, startPoint x: 596, startPoint y: 147, endPoint x: 592, endPoint y: 161, distance: 14.5
click at [596, 151] on div "Nombre de inspección" at bounding box center [541, 147] width 113 height 17
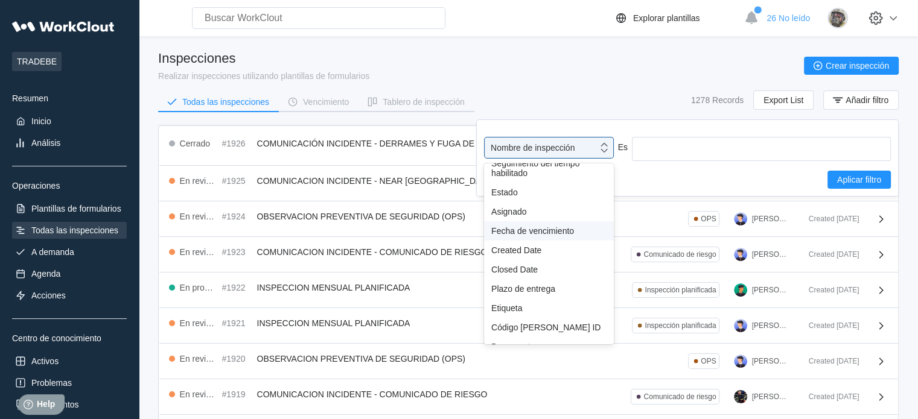
scroll to position [106, 0]
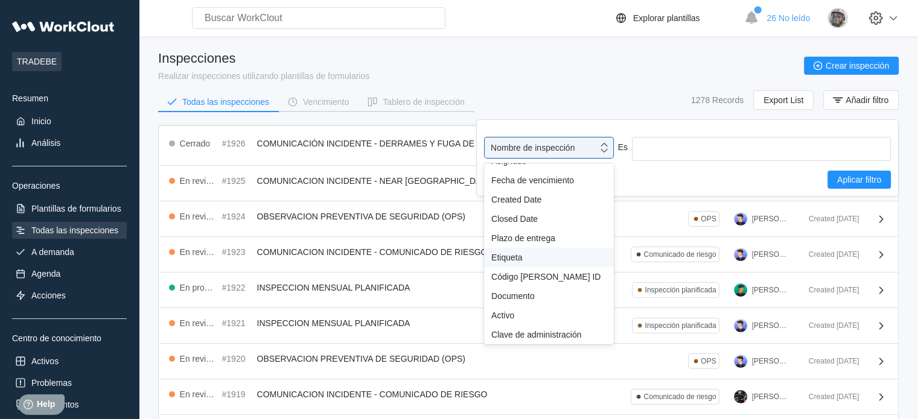
click at [505, 253] on div "Etiqueta" at bounding box center [548, 258] width 115 height 10
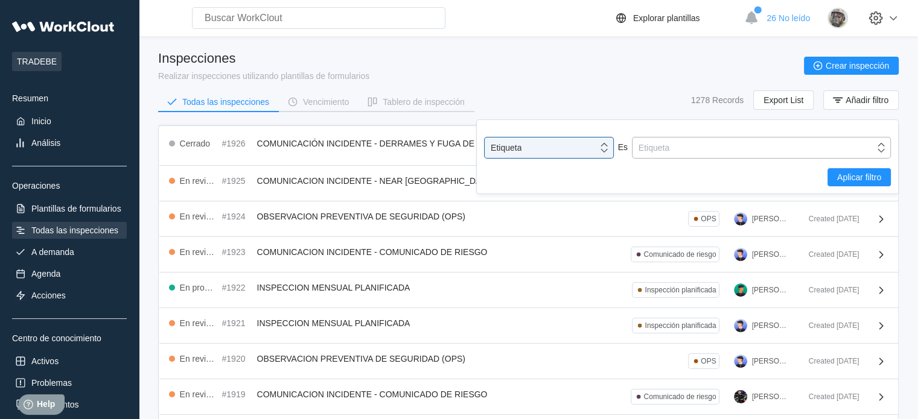
click at [669, 150] on div "Etiqueta" at bounding box center [754, 147] width 242 height 17
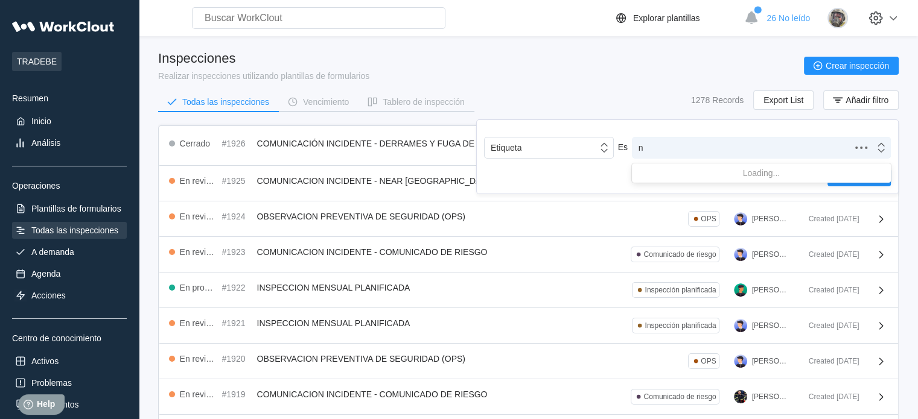
type input "no"
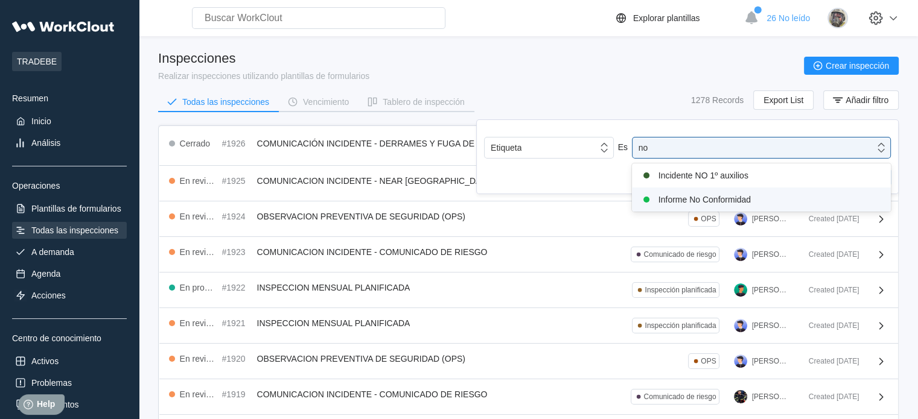
click at [689, 198] on div "Informe No Conformidad" at bounding box center [761, 200] width 244 height 14
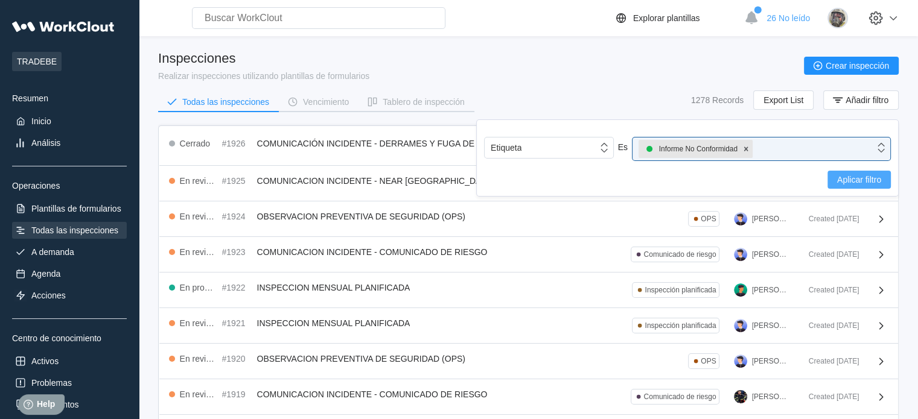
click at [833, 183] on button "Aplicar filtro" at bounding box center [859, 180] width 63 height 18
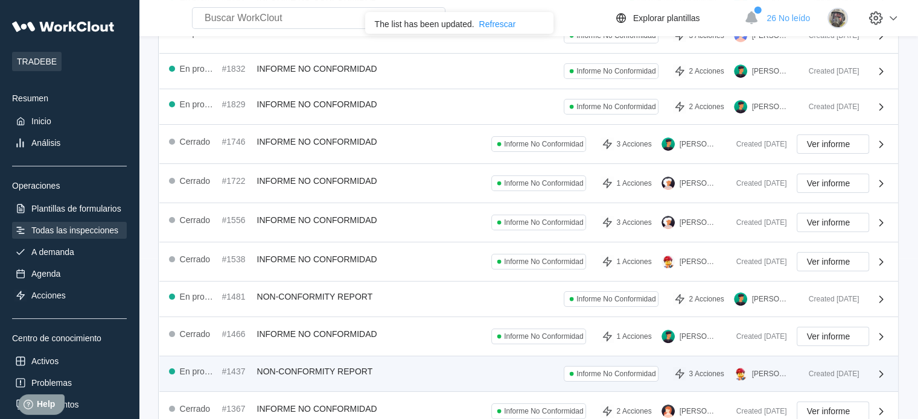
scroll to position [0, 0]
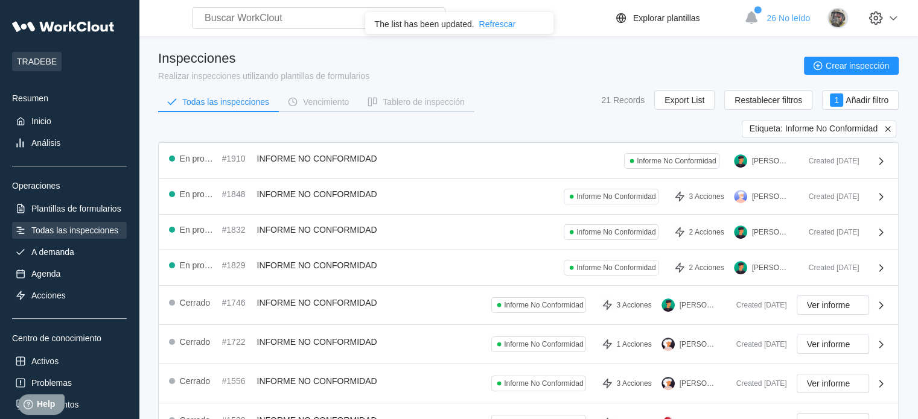
drag, startPoint x: 889, startPoint y: 127, endPoint x: 884, endPoint y: 120, distance: 9.5
click at [889, 127] on icon at bounding box center [887, 128] width 5 height 5
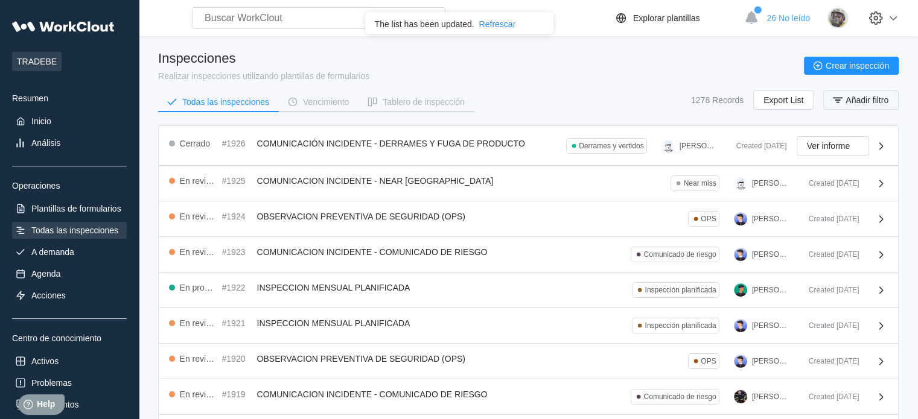
click at [863, 96] on span "Añadir filtro" at bounding box center [867, 100] width 43 height 8
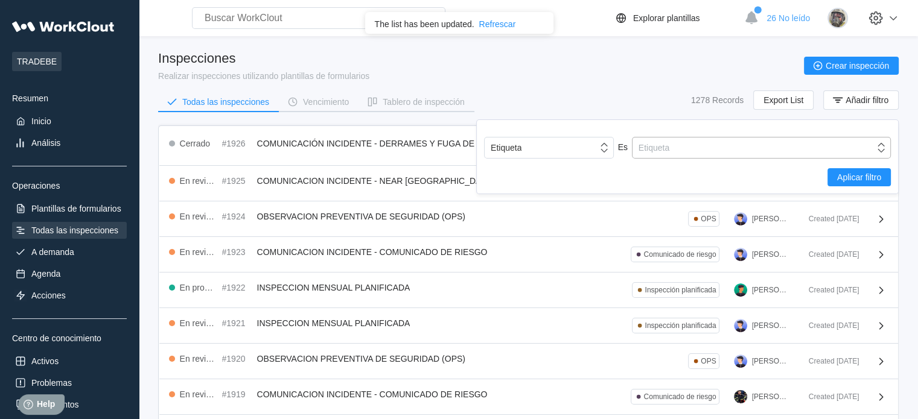
click at [821, 145] on div "Etiqueta" at bounding box center [754, 147] width 242 height 17
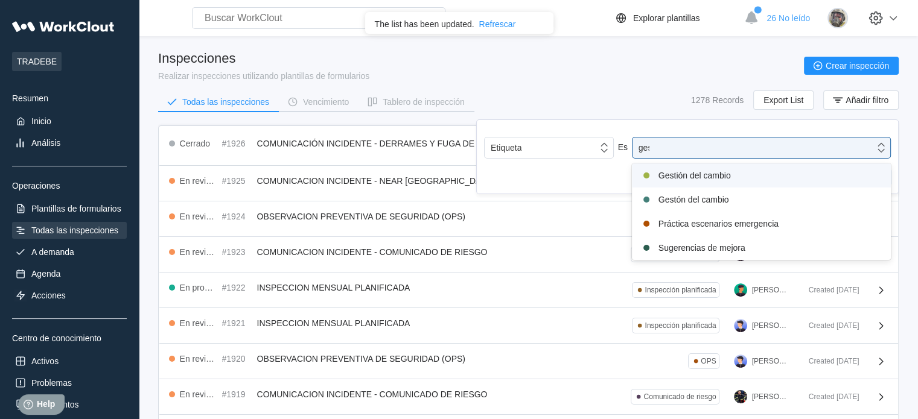
type input "gest"
click at [694, 174] on div "Gestión del cambio" at bounding box center [761, 175] width 244 height 14
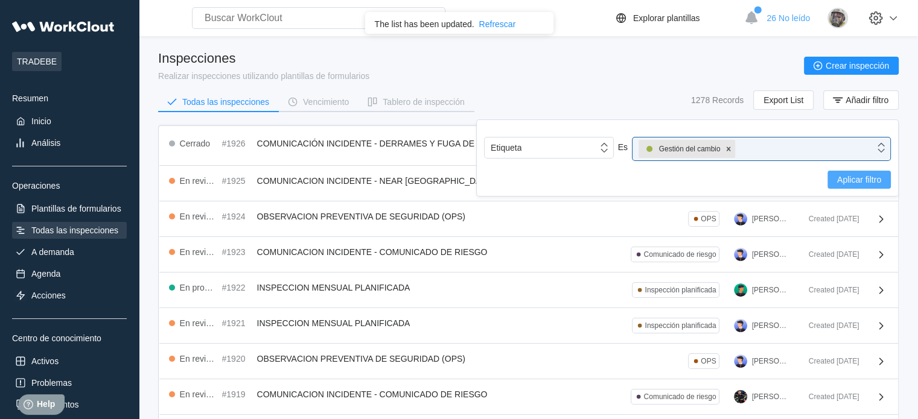
click at [873, 180] on span "Aplicar filtro" at bounding box center [859, 180] width 44 height 8
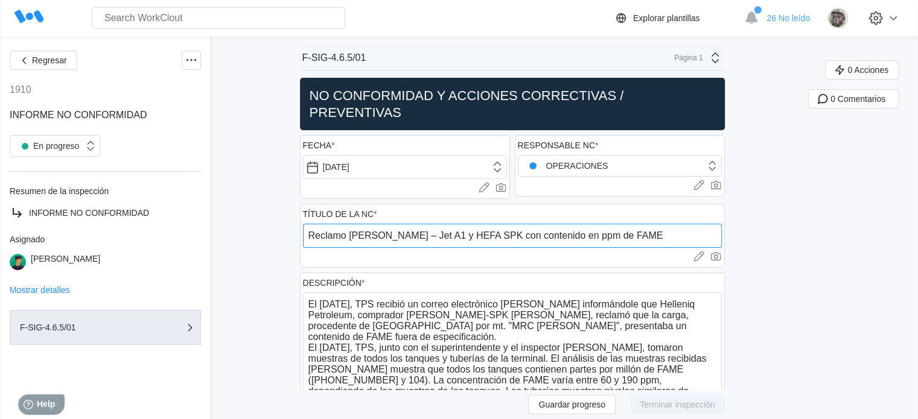
drag, startPoint x: 619, startPoint y: 236, endPoint x: 291, endPoint y: 230, distance: 327.8
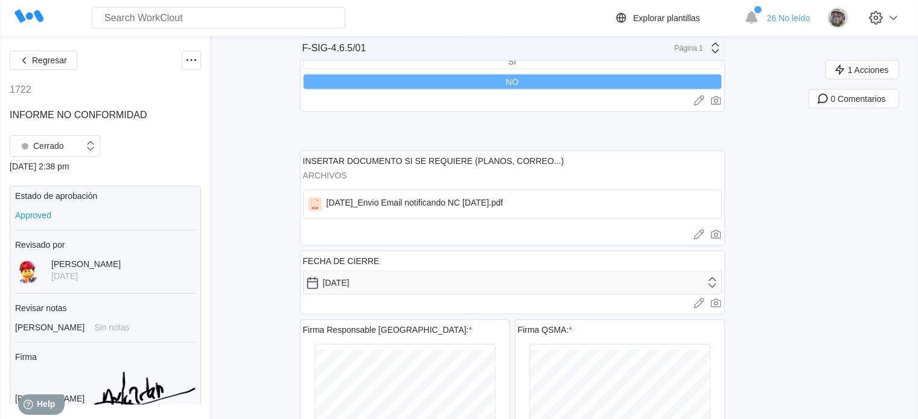
scroll to position [2294, 0]
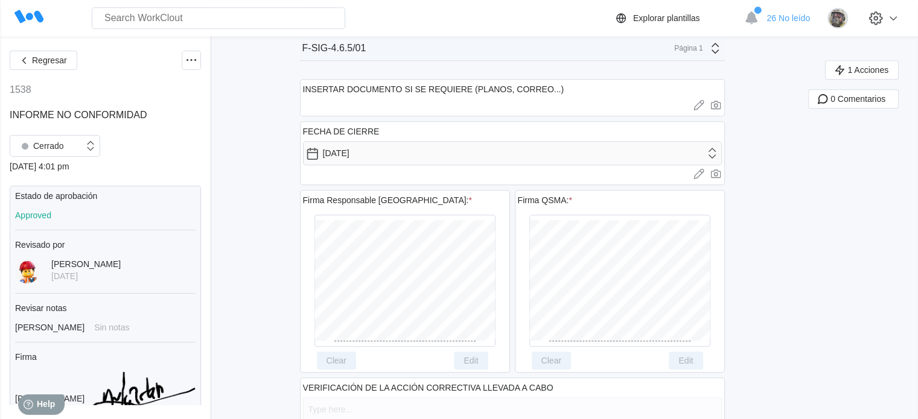
scroll to position [1263, 0]
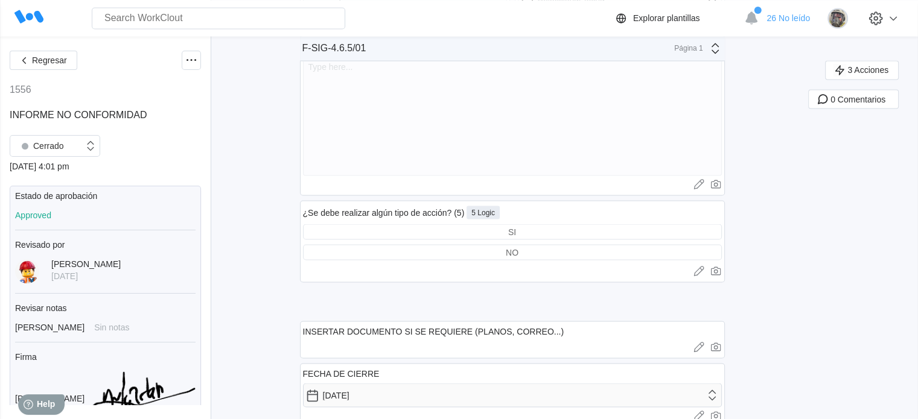
scroll to position [2233, 0]
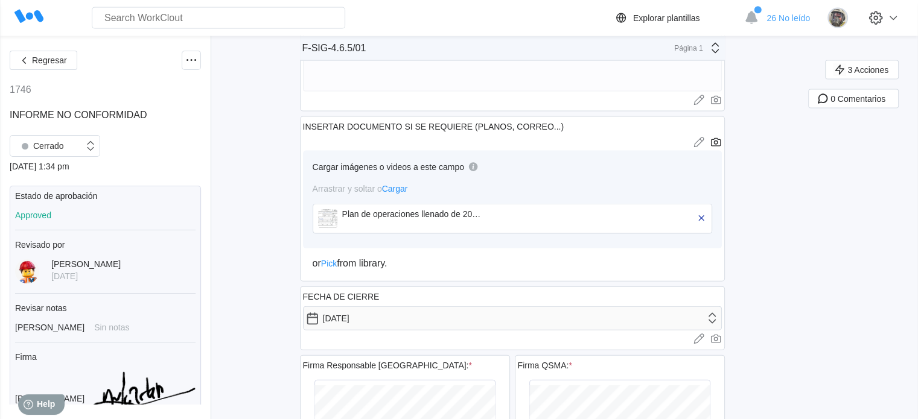
scroll to position [2776, 0]
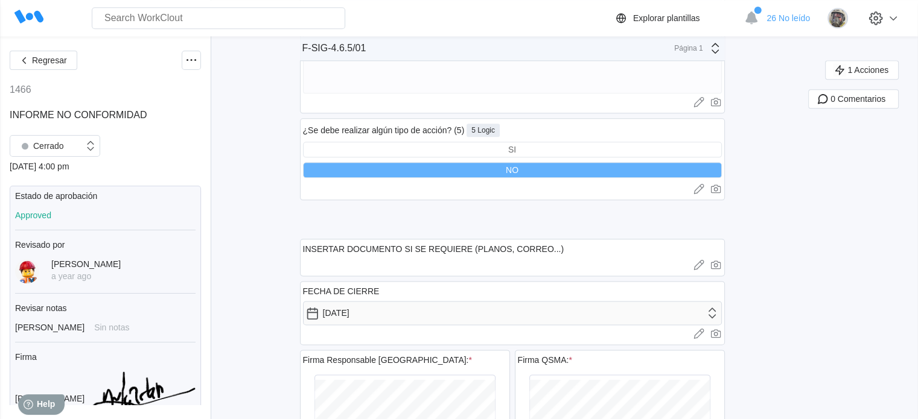
scroll to position [1449, 0]
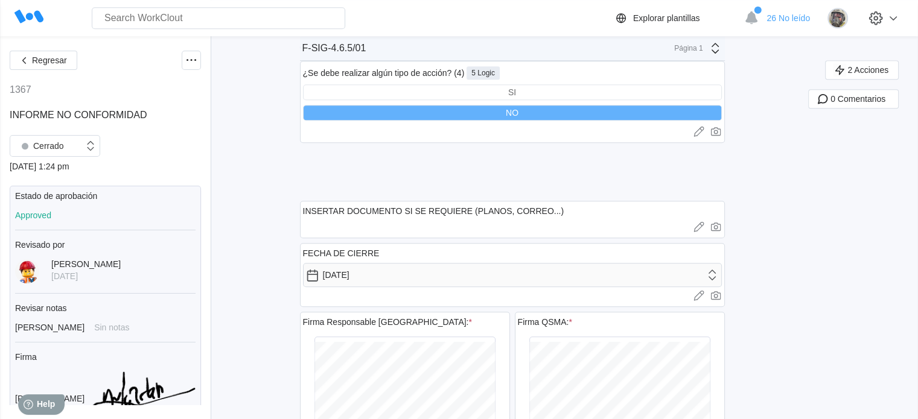
scroll to position [785, 0]
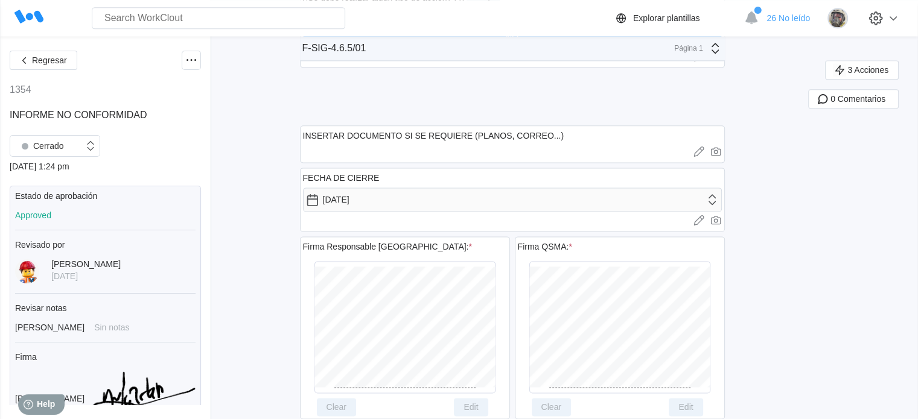
scroll to position [1569, 0]
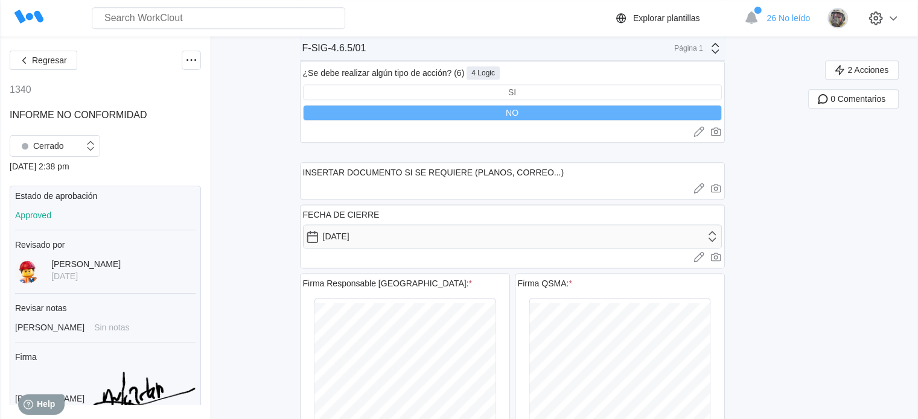
scroll to position [1569, 0]
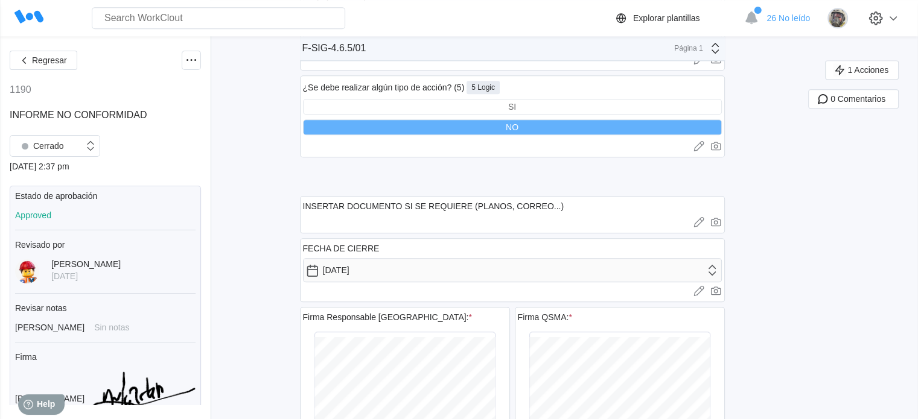
scroll to position [1449, 0]
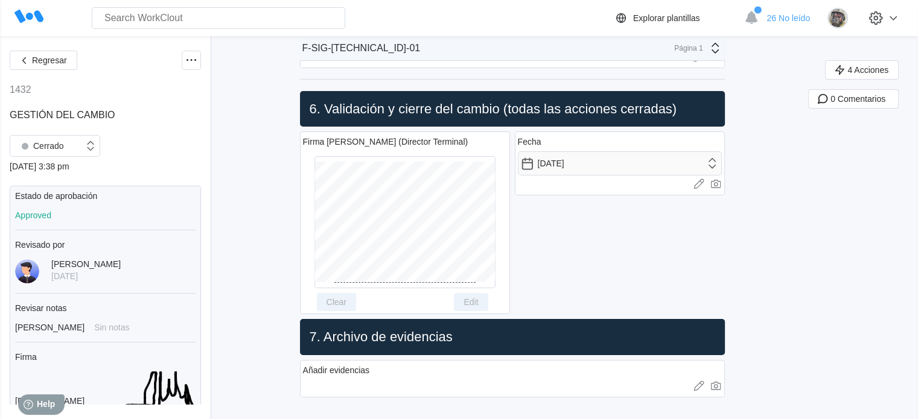
scroll to position [8708, 0]
